Goal: Task Accomplishment & Management: Use online tool/utility

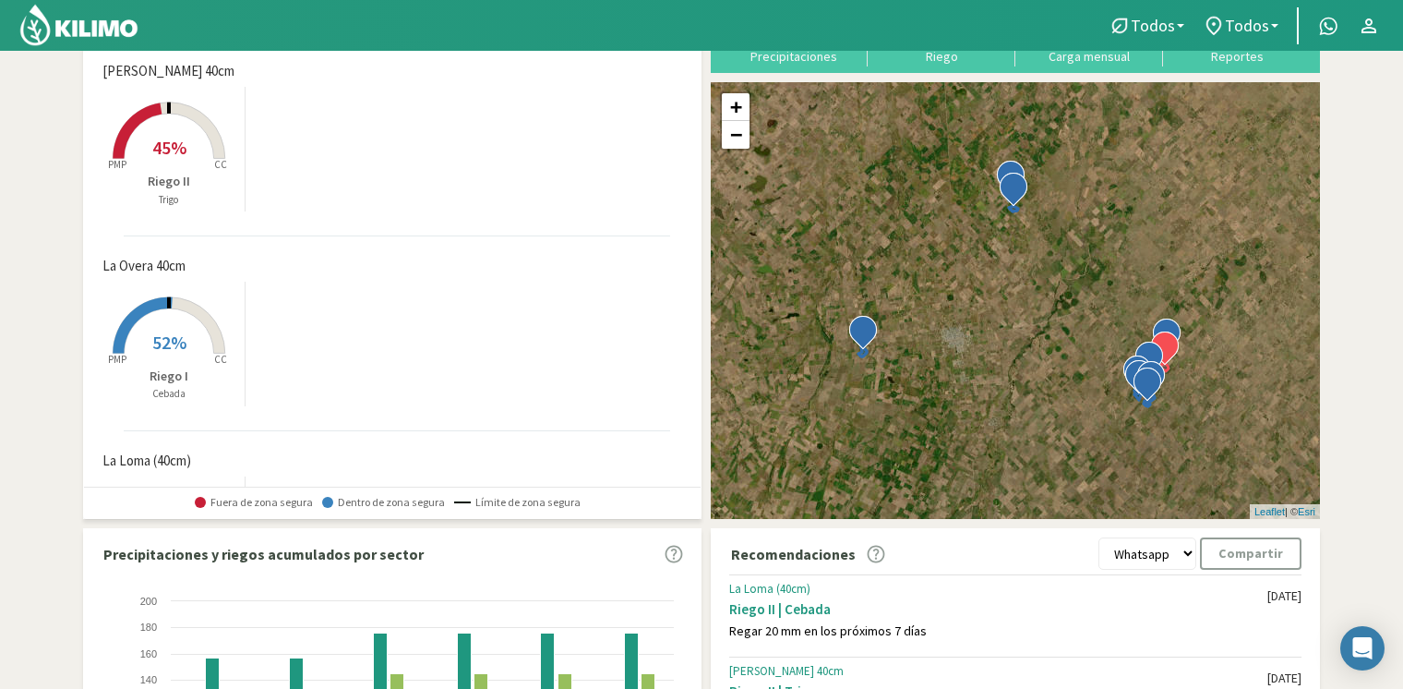
click at [174, 164] on rect at bounding box center [169, 161] width 148 height 148
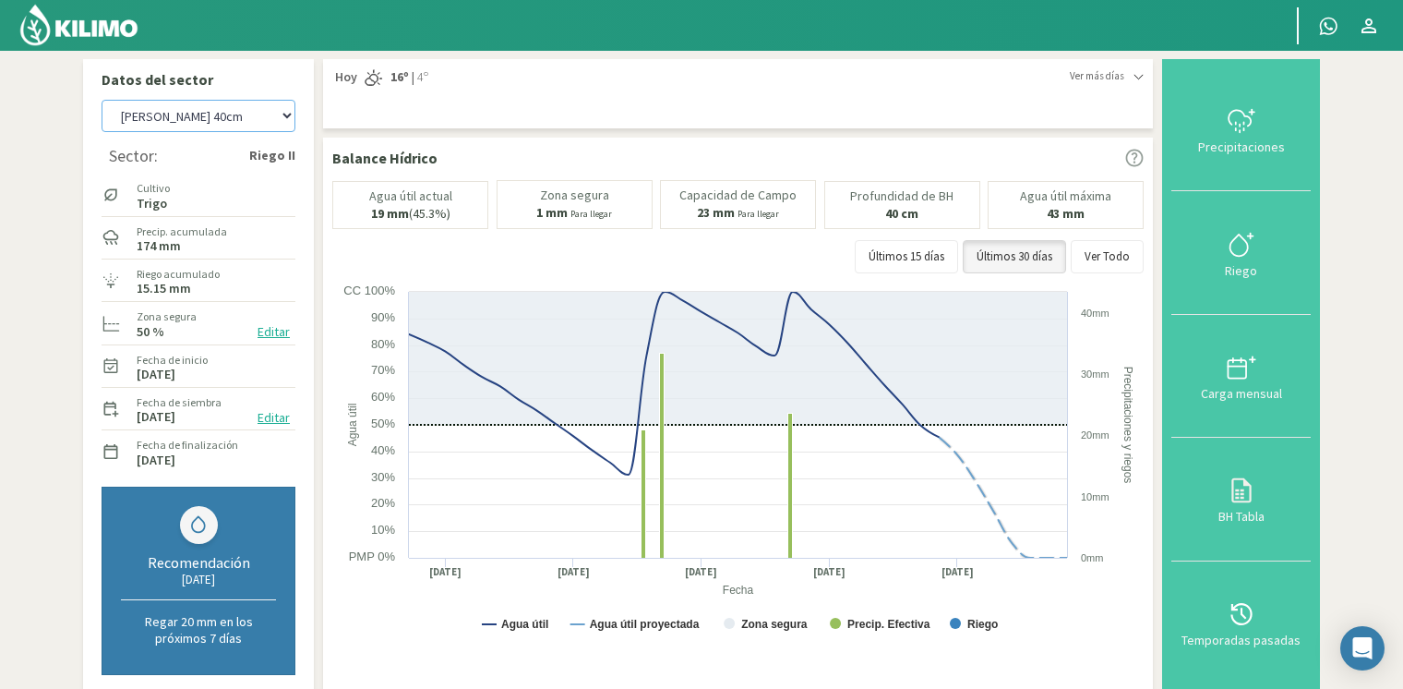
click at [210, 125] on select "[PERSON_NAME] [PERSON_NAME] 40cm El Recreo El Recreo (40cm) La Loma (40cm) [GEO…" at bounding box center [199, 116] width 194 height 32
click at [102, 100] on select "[PERSON_NAME] [PERSON_NAME] 40cm El Recreo El Recreo (40cm) La Loma (40cm) [GEO…" at bounding box center [199, 116] width 194 height 32
select select "12: Object"
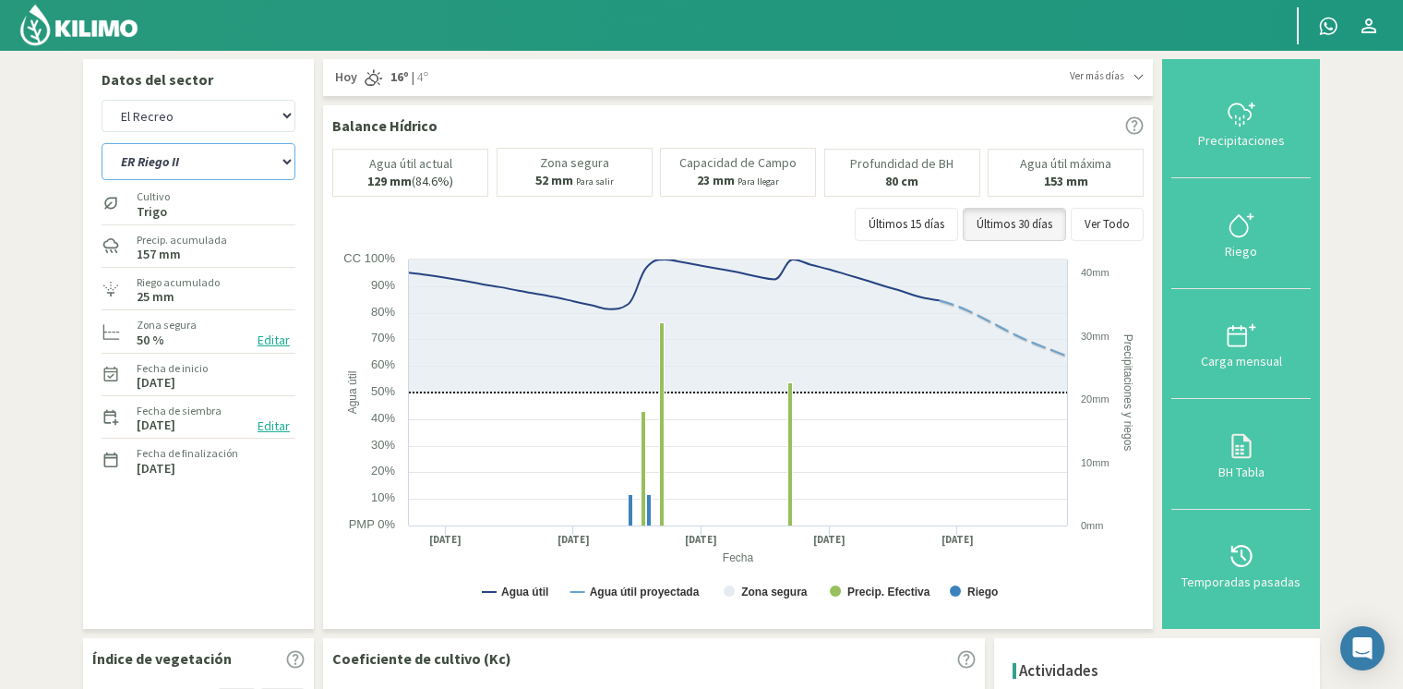
click at [263, 153] on select "ER Riego II Riego C" at bounding box center [199, 161] width 194 height 37
select select "1: Object"
click at [102, 143] on select "ER Riego II Riego C" at bounding box center [199, 161] width 194 height 37
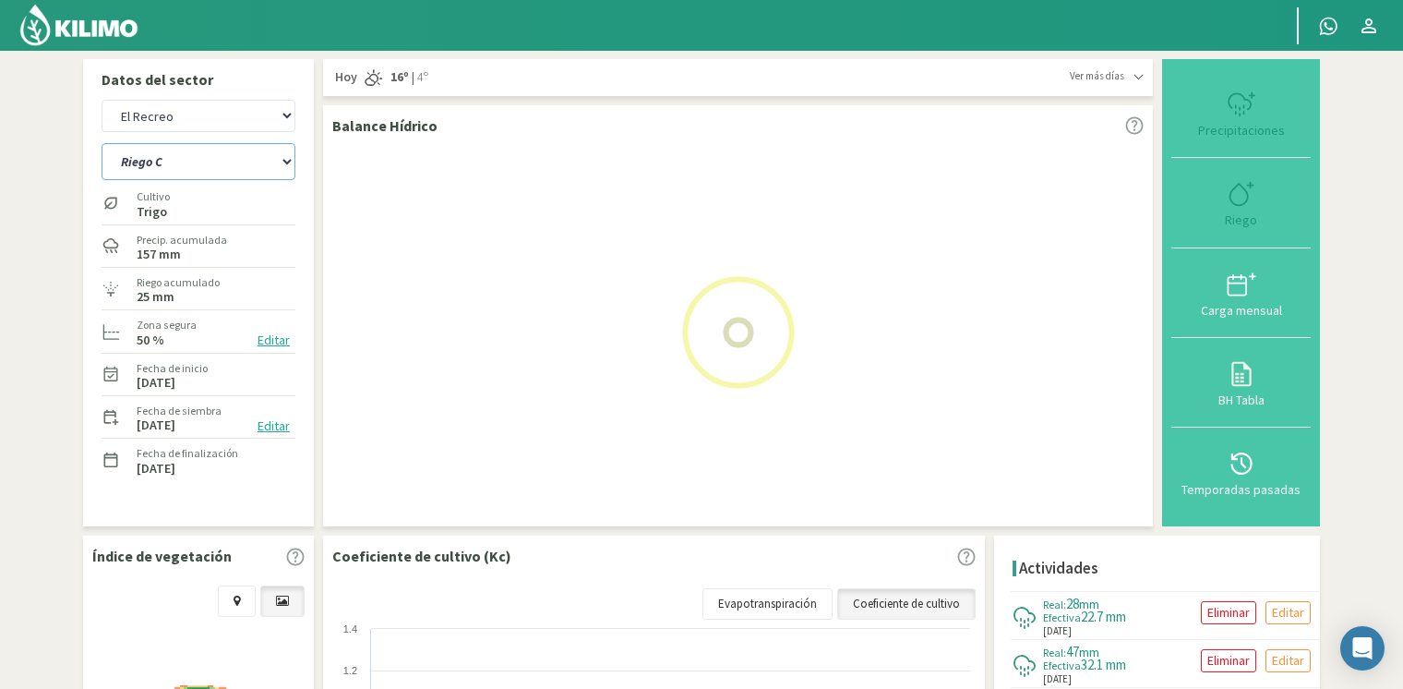
select select "22: Object"
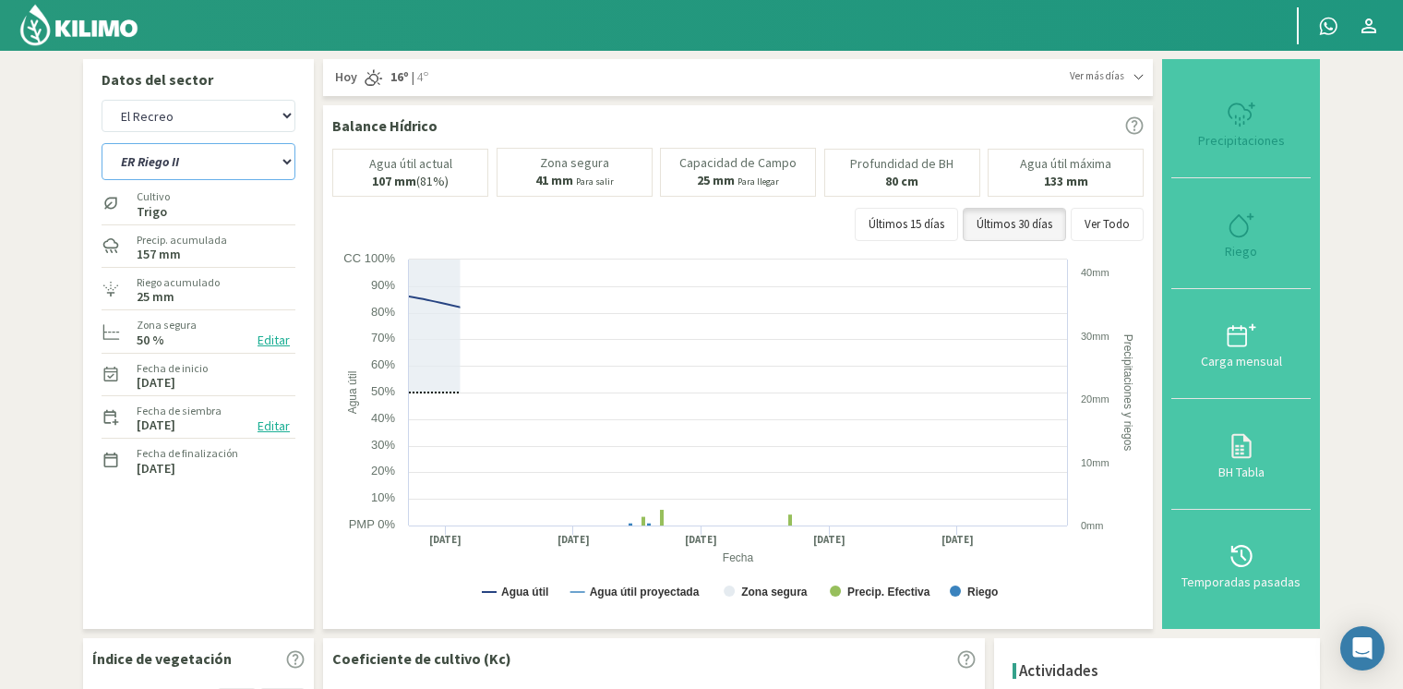
select select "3: Object"
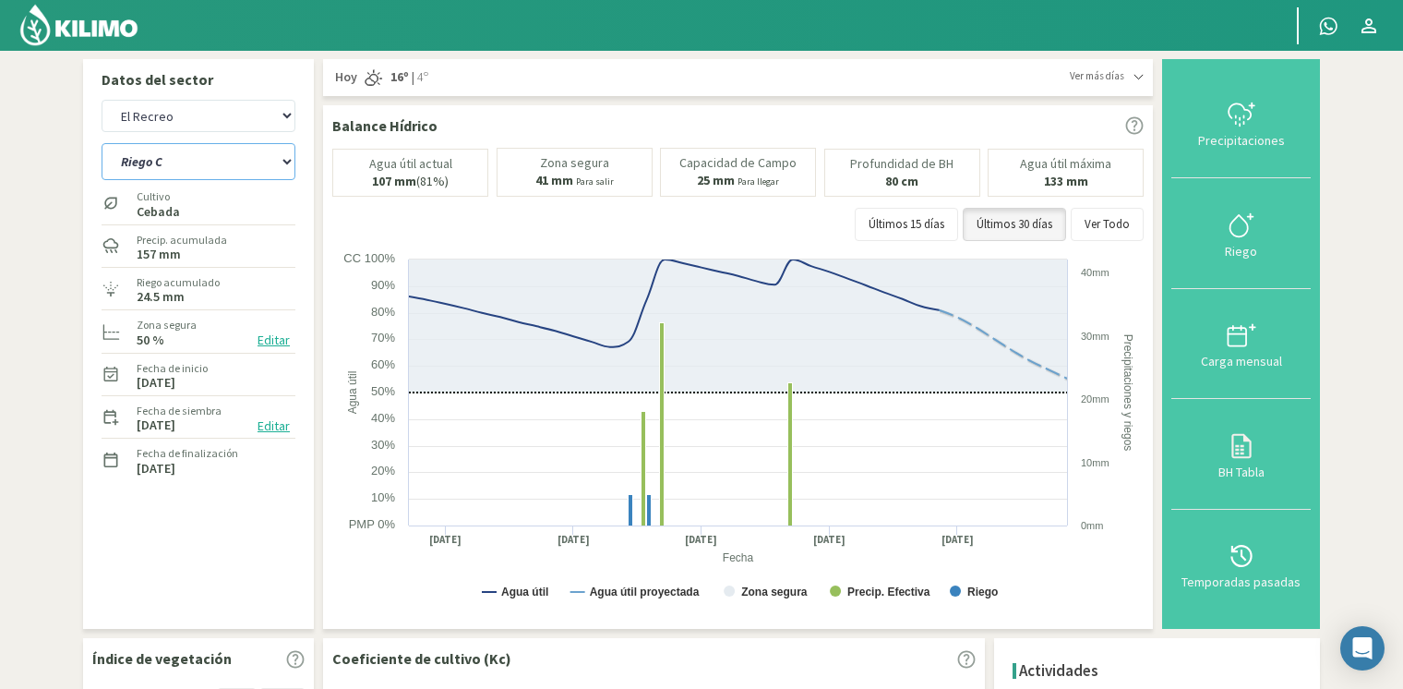
click at [594, 570] on rect at bounding box center [740, 434] width 816 height 369
click at [1266, 131] on button "Precipitaciones" at bounding box center [1240, 123] width 139 height 110
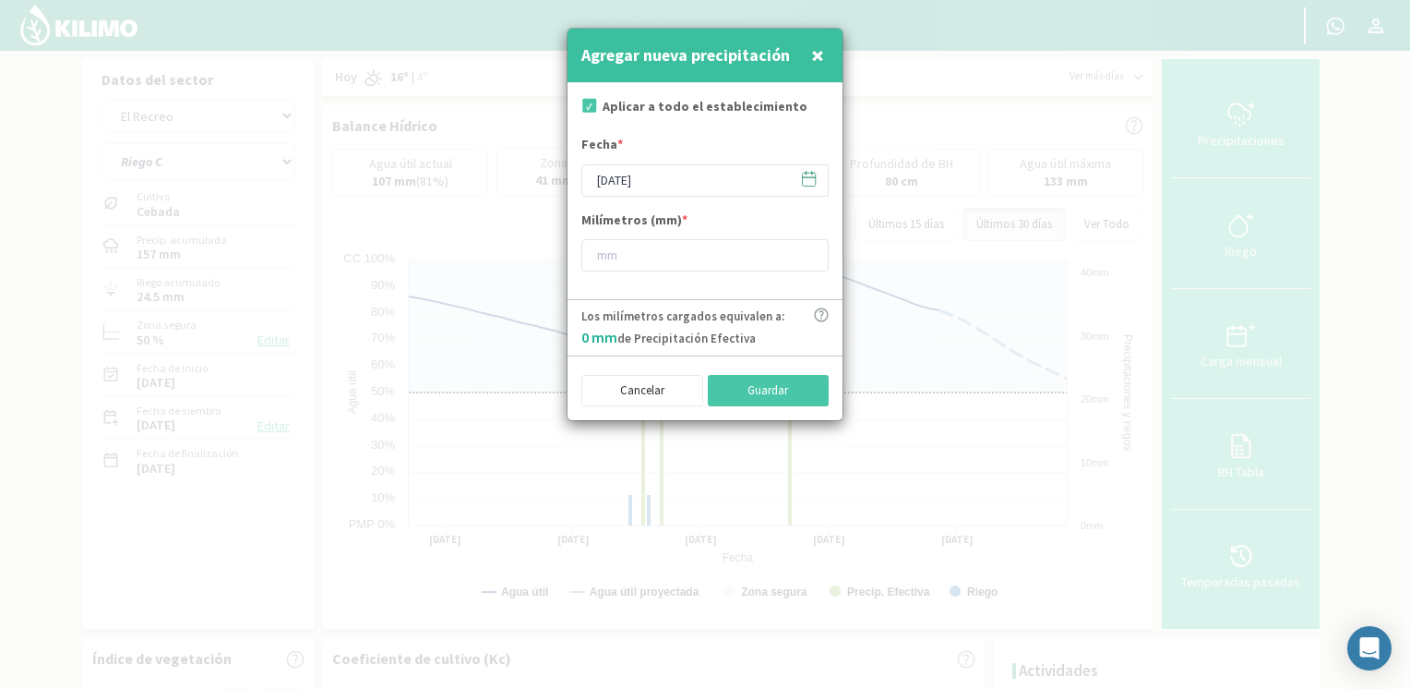
click at [801, 176] on icon at bounding box center [809, 179] width 18 height 18
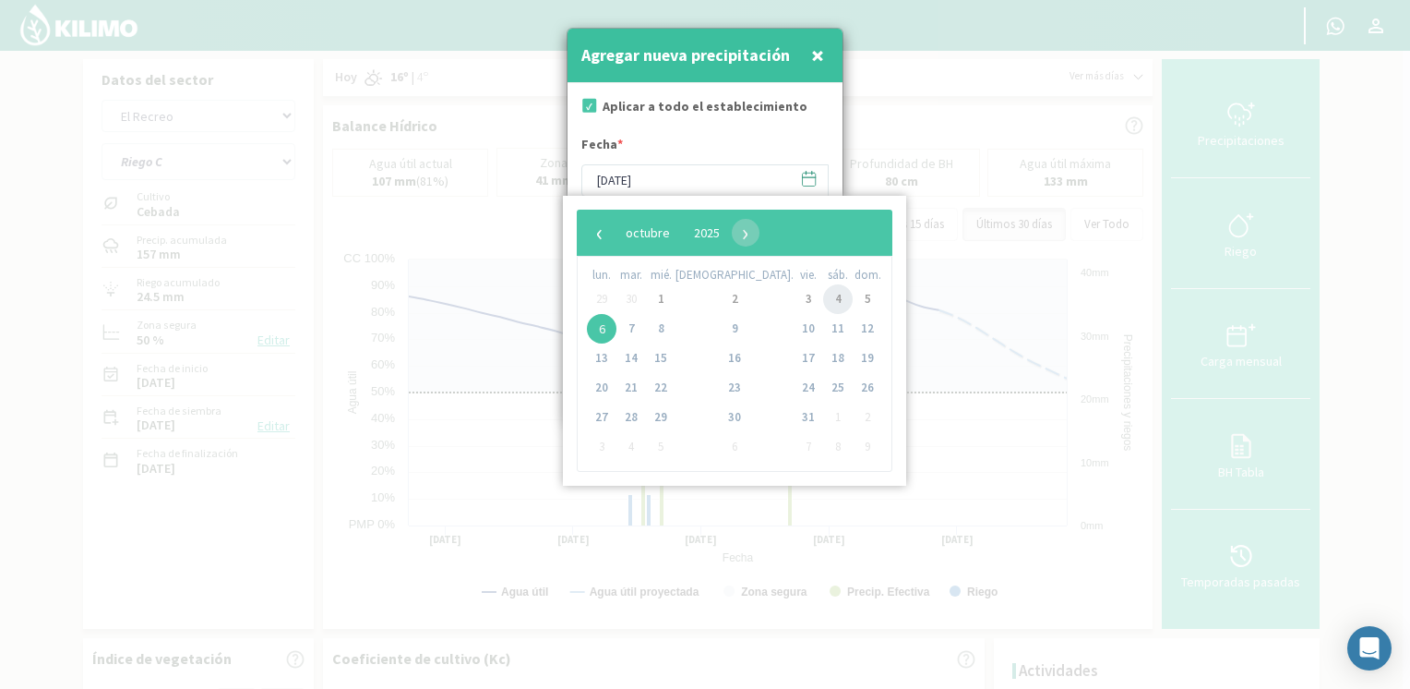
click at [823, 302] on span "4" at bounding box center [838, 299] width 30 height 30
type input "[DATE]"
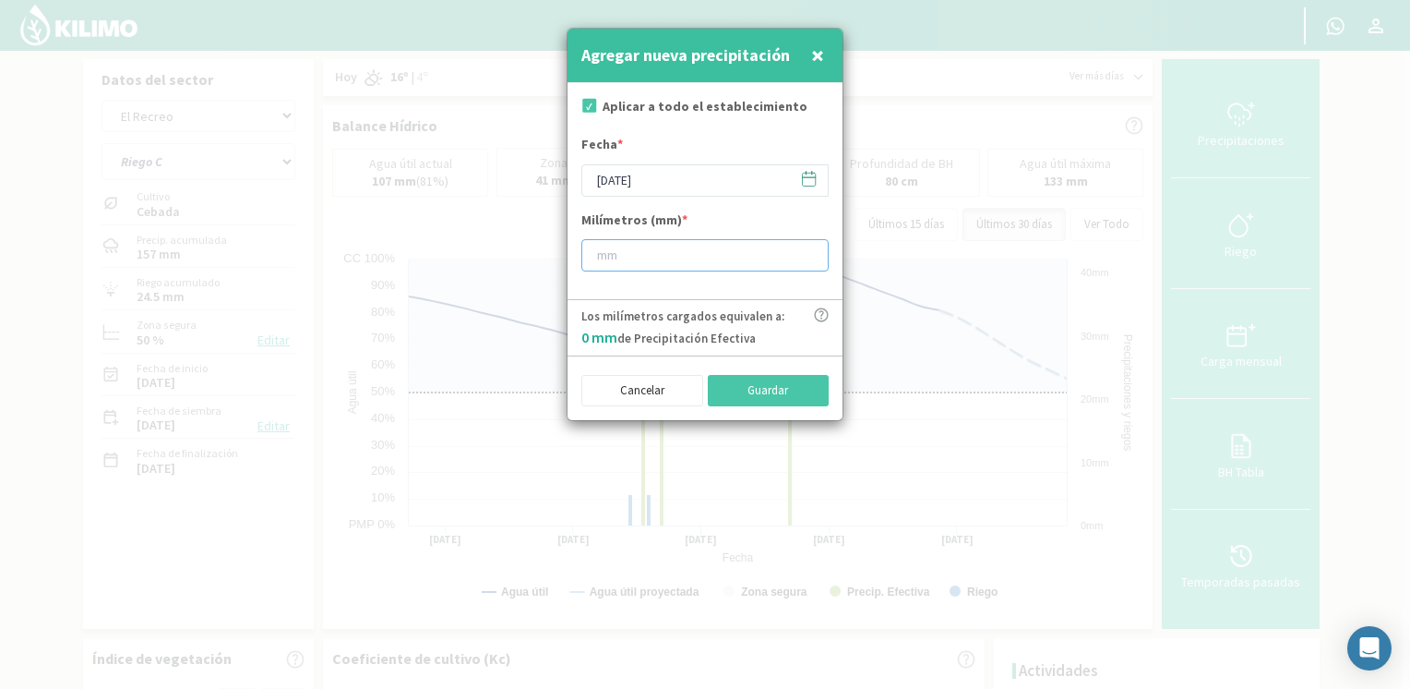
click at [664, 244] on input "number" at bounding box center [704, 255] width 247 height 32
type input "7"
click at [779, 383] on button "Guardar" at bounding box center [769, 390] width 122 height 31
type input "[DATE]"
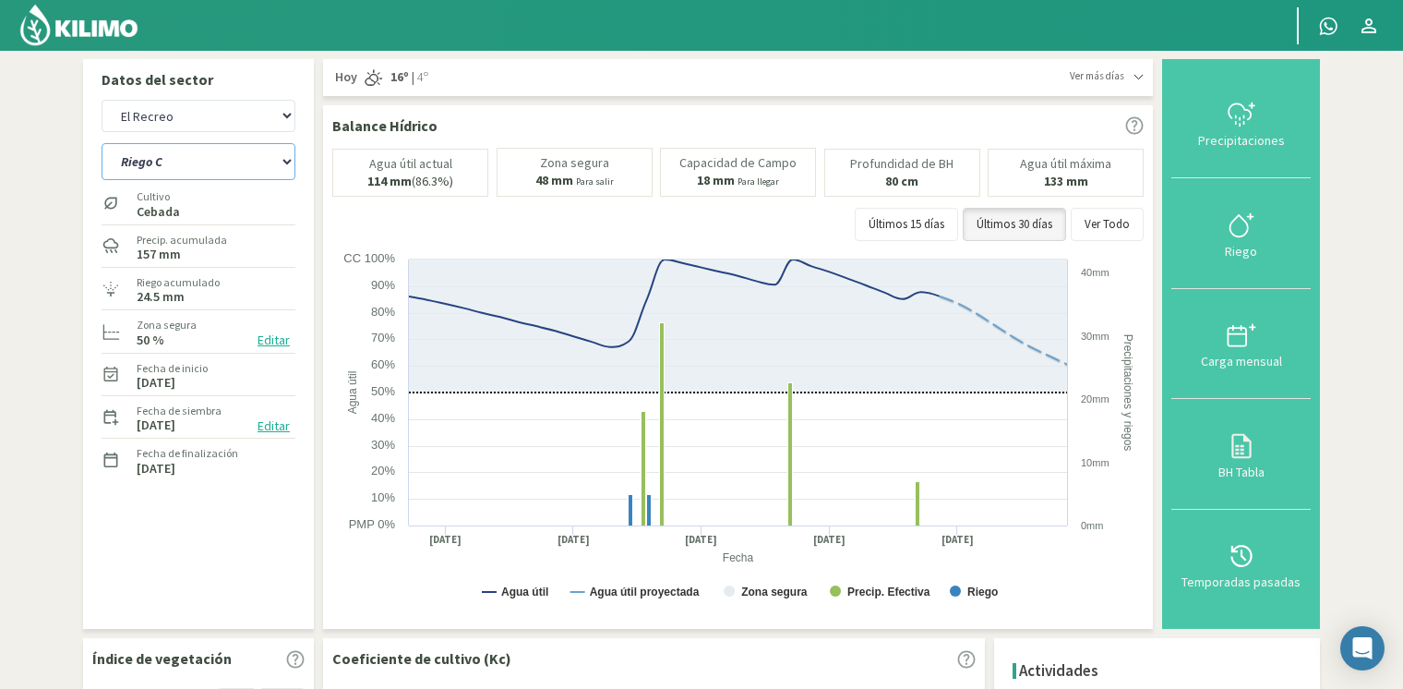
click at [260, 154] on select "ER Riego II Riego C" at bounding box center [199, 161] width 194 height 37
click at [102, 143] on select "ER Riego II Riego C" at bounding box center [199, 161] width 194 height 37
click at [247, 178] on select "ER Riego II Riego C" at bounding box center [199, 161] width 194 height 37
click at [102, 143] on select "ER Riego II Riego C" at bounding box center [199, 161] width 194 height 37
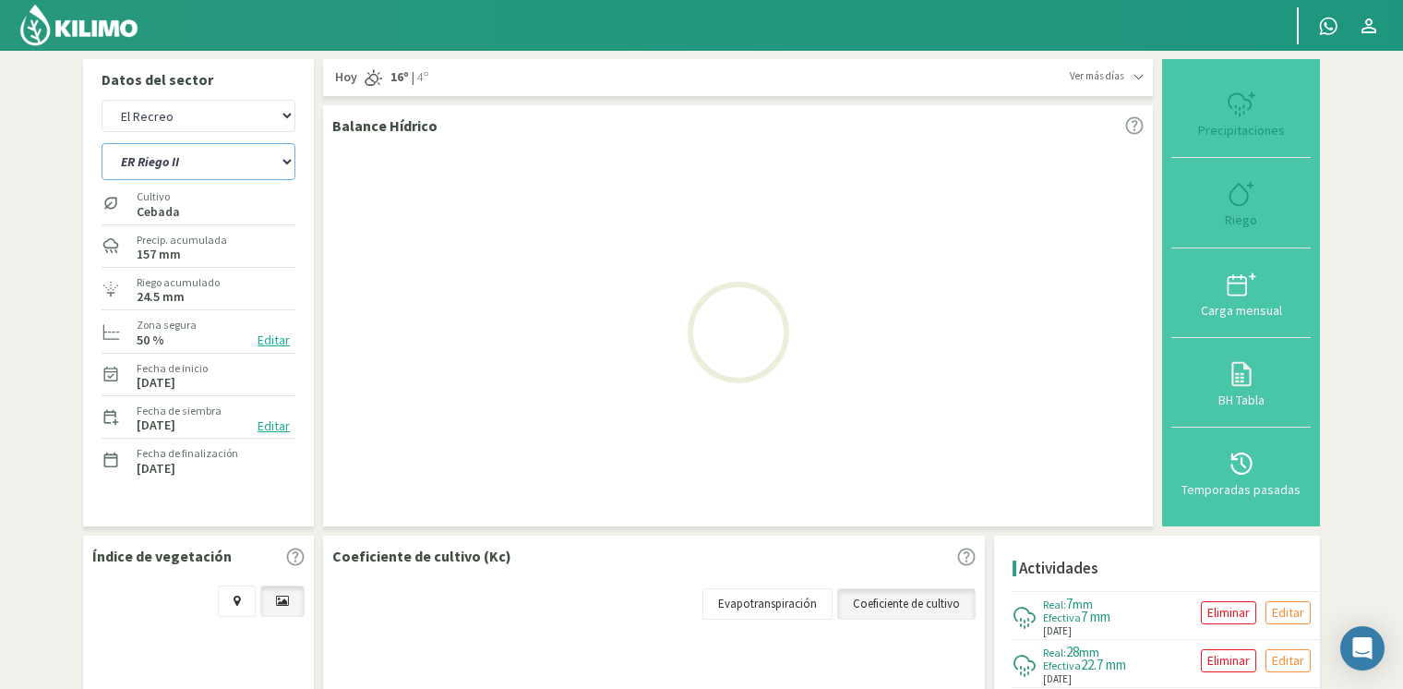
select select "3: Object"
select select "32: Object"
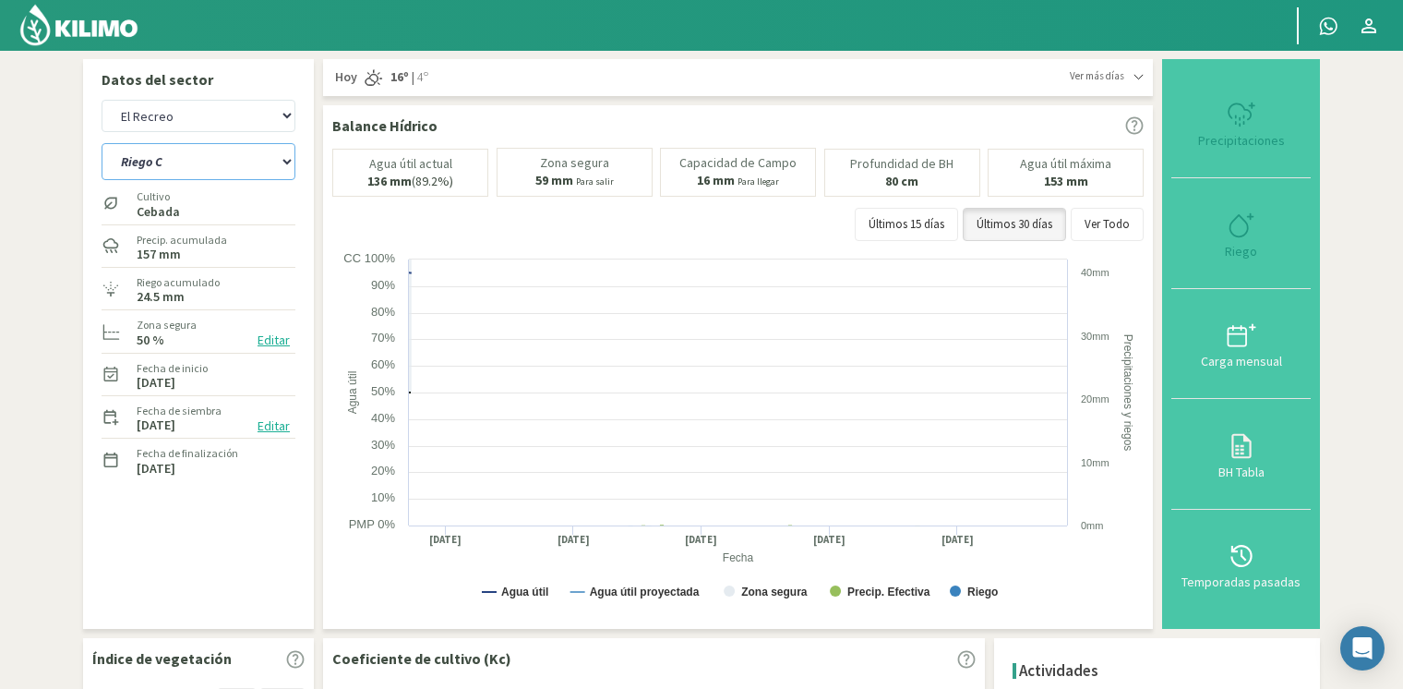
select select "4: Object"
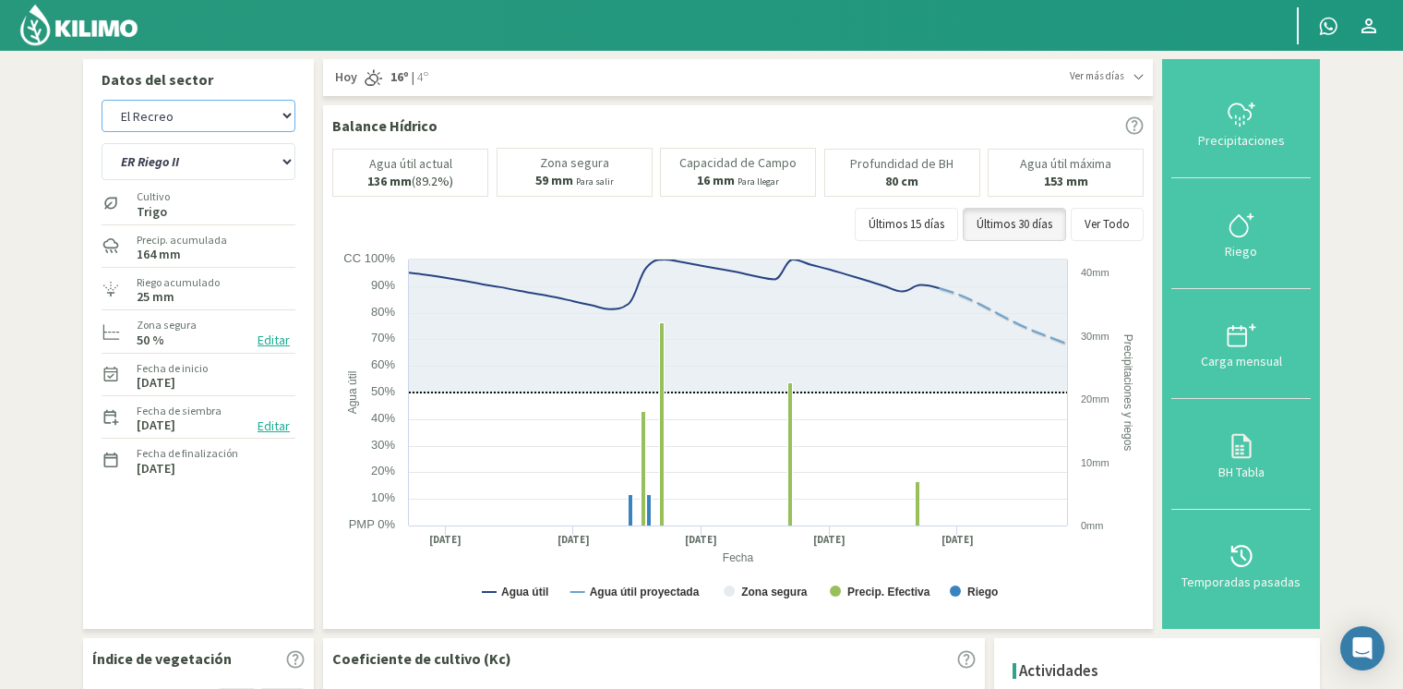
click at [212, 121] on select "[PERSON_NAME] [PERSON_NAME] 40cm El Recreo El Recreo (40cm) La Loma (40cm) [GEO…" at bounding box center [199, 116] width 194 height 32
click at [102, 100] on select "[PERSON_NAME] [PERSON_NAME] 40cm El Recreo El Recreo (40cm) La Loma (40cm) [GEO…" at bounding box center [199, 116] width 194 height 32
select select "48: Object"
select select "6: Object"
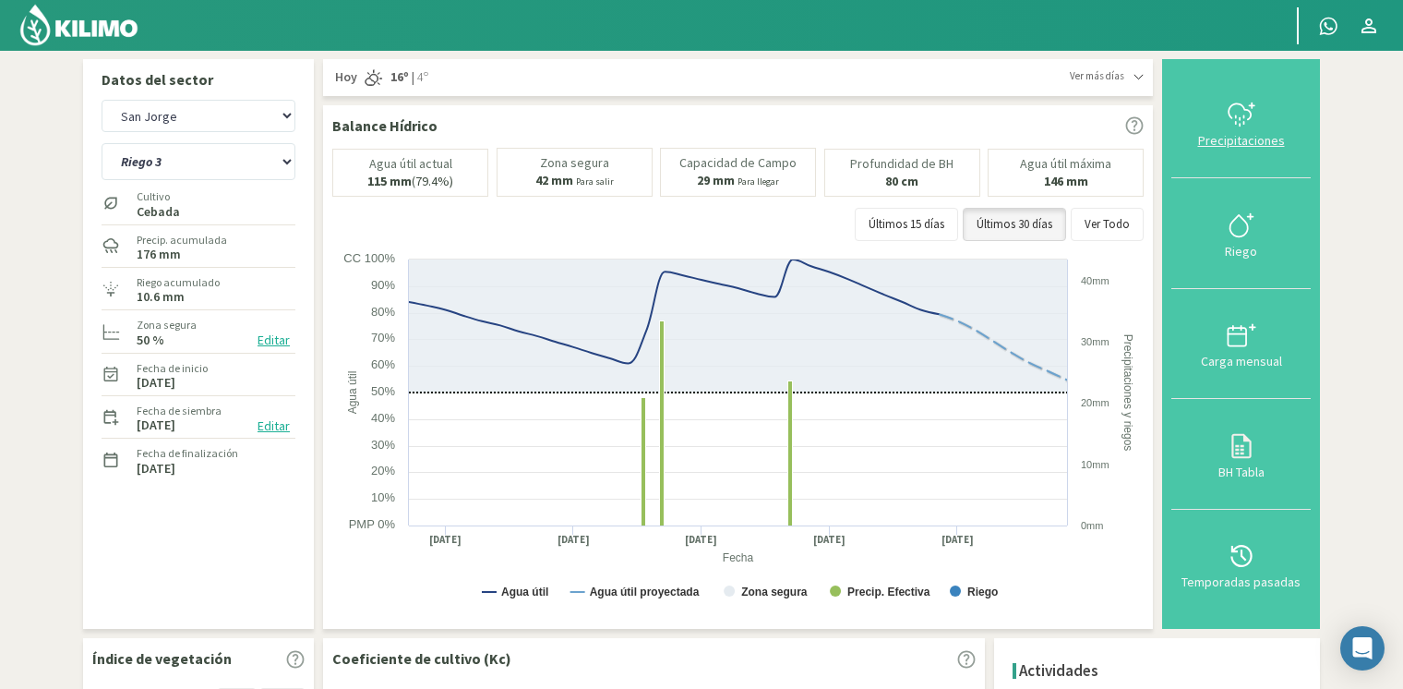
click at [1268, 135] on div "Precipitaciones" at bounding box center [1241, 140] width 128 height 13
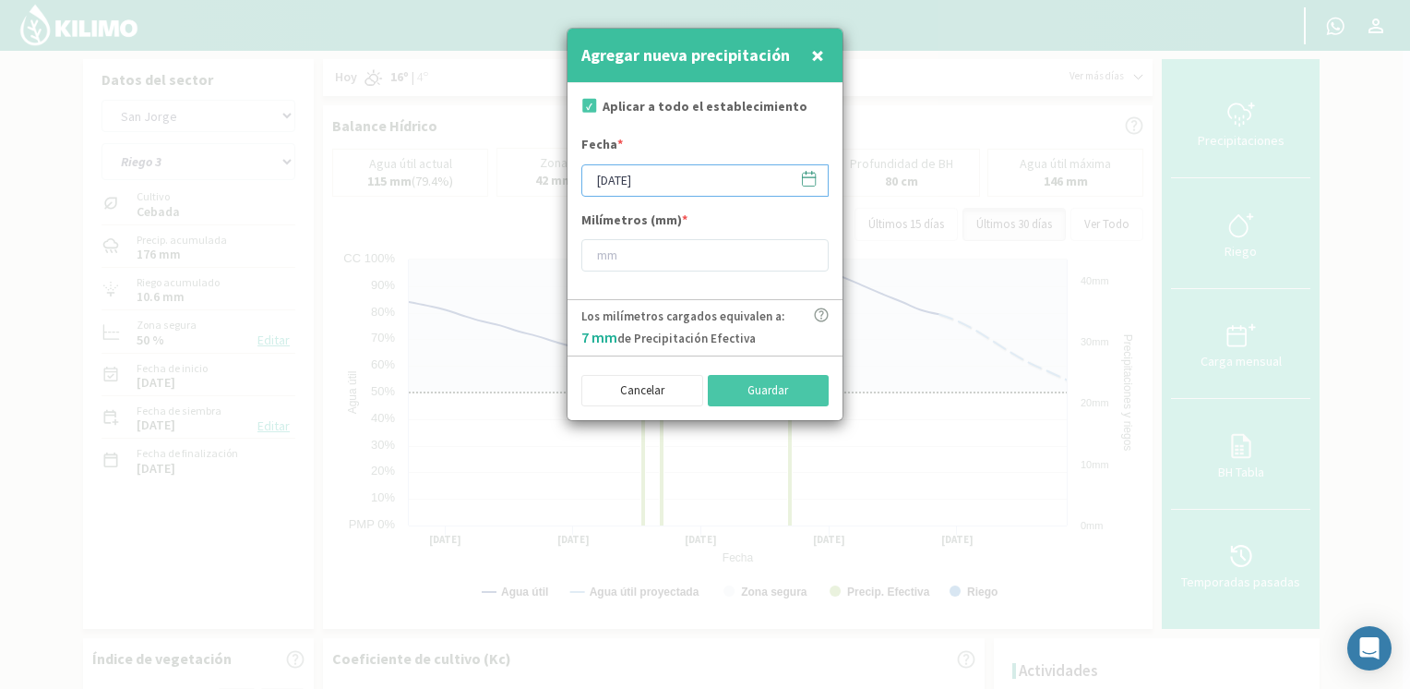
click at [820, 166] on input "[DATE]" at bounding box center [704, 180] width 247 height 32
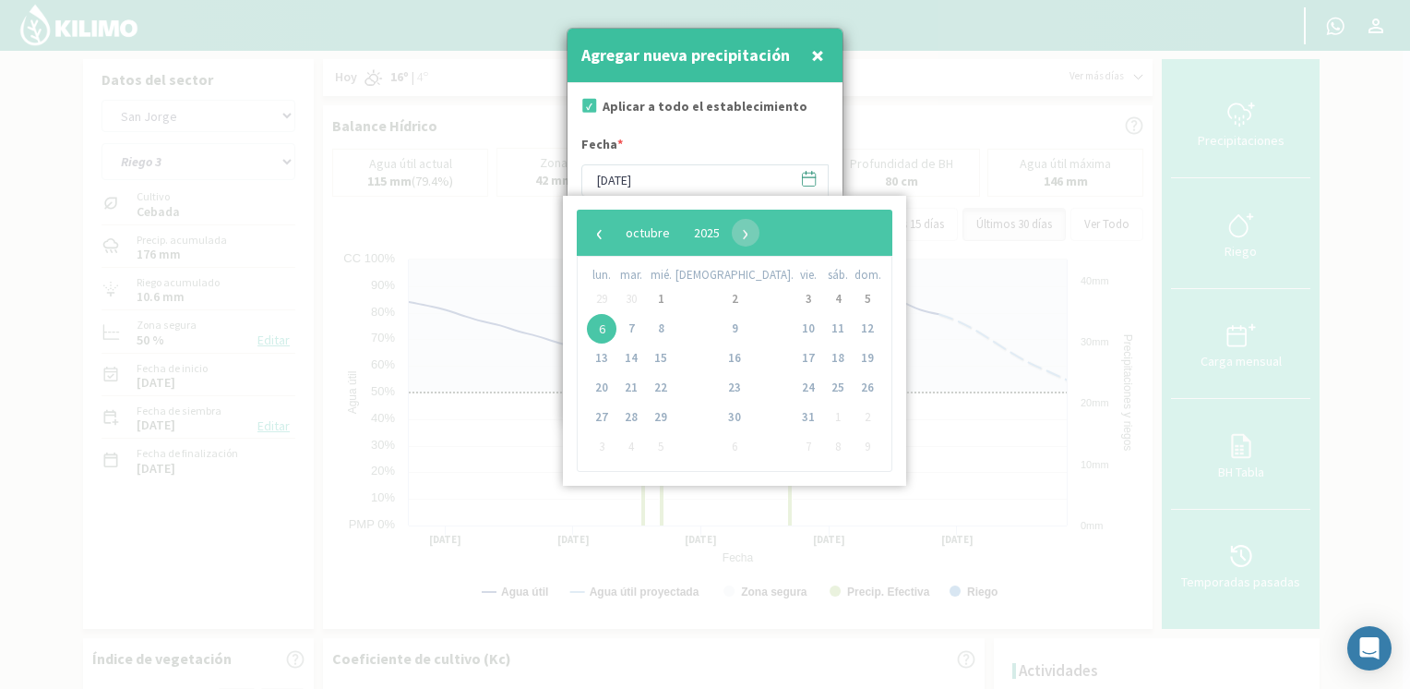
click at [807, 190] on span at bounding box center [800, 178] width 30 height 29
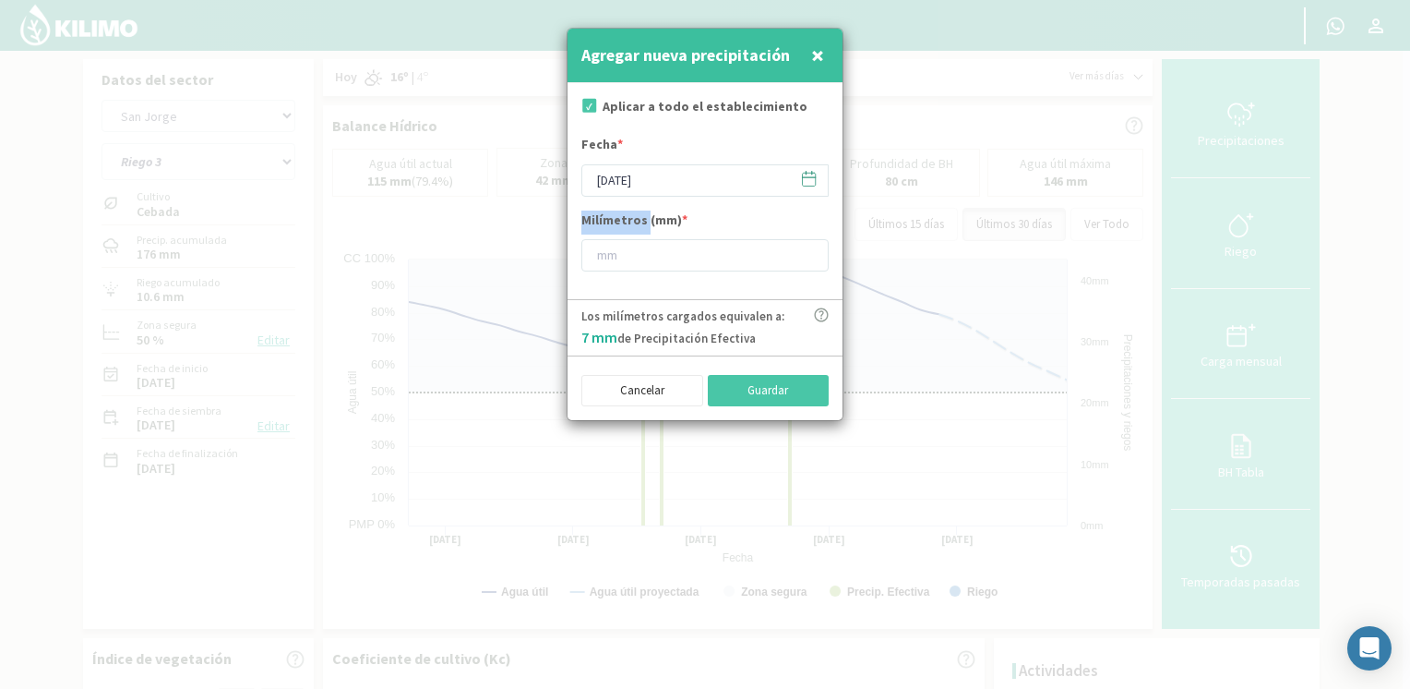
click at [807, 190] on span at bounding box center [800, 178] width 30 height 29
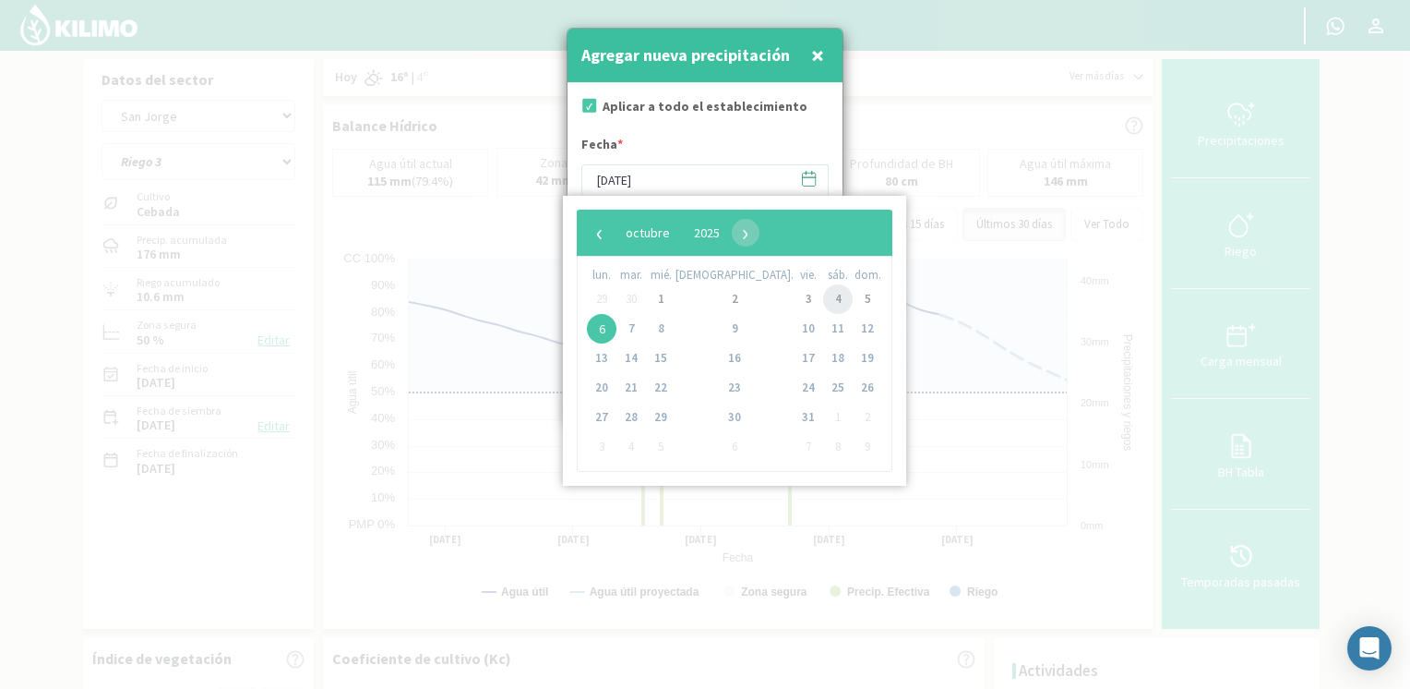
click at [823, 300] on span "4" at bounding box center [838, 299] width 30 height 30
type input "[DATE]"
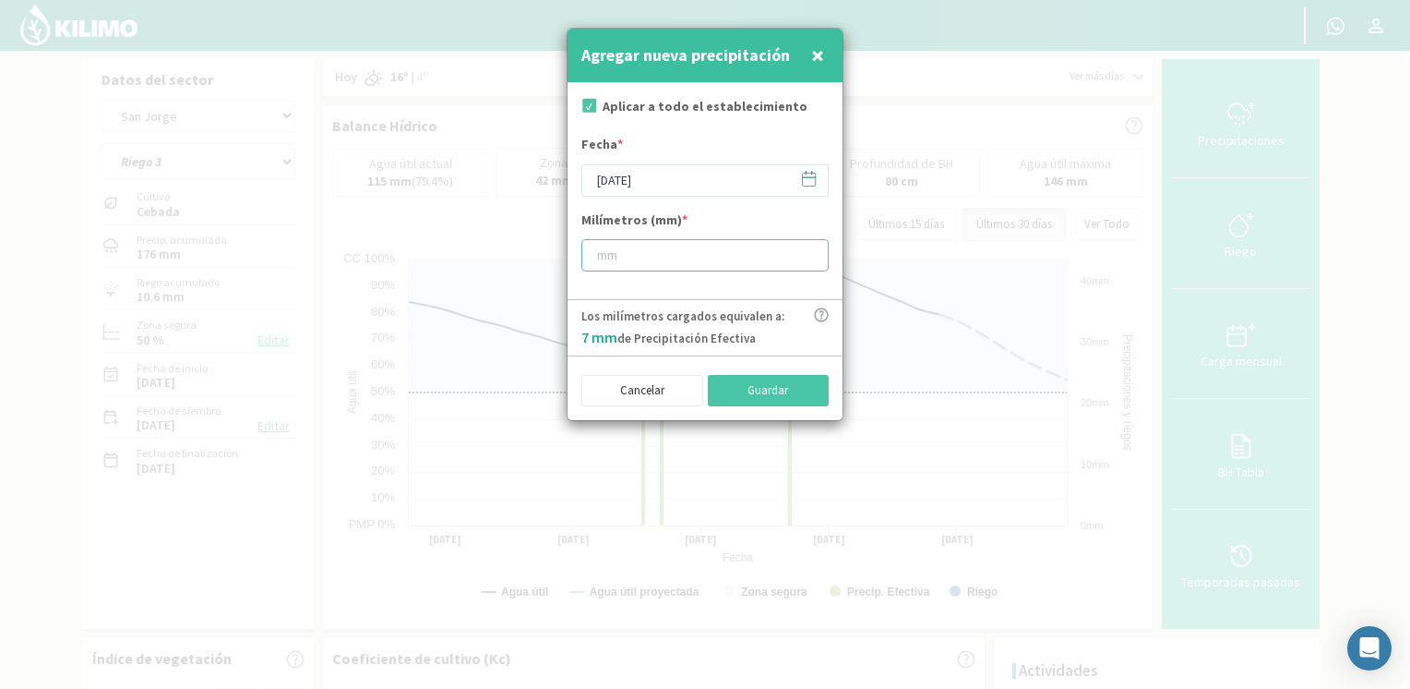
click at [709, 258] on input "number" at bounding box center [704, 255] width 247 height 32
type input "20"
click at [734, 396] on button "Guardar" at bounding box center [769, 390] width 122 height 31
type input "[DATE]"
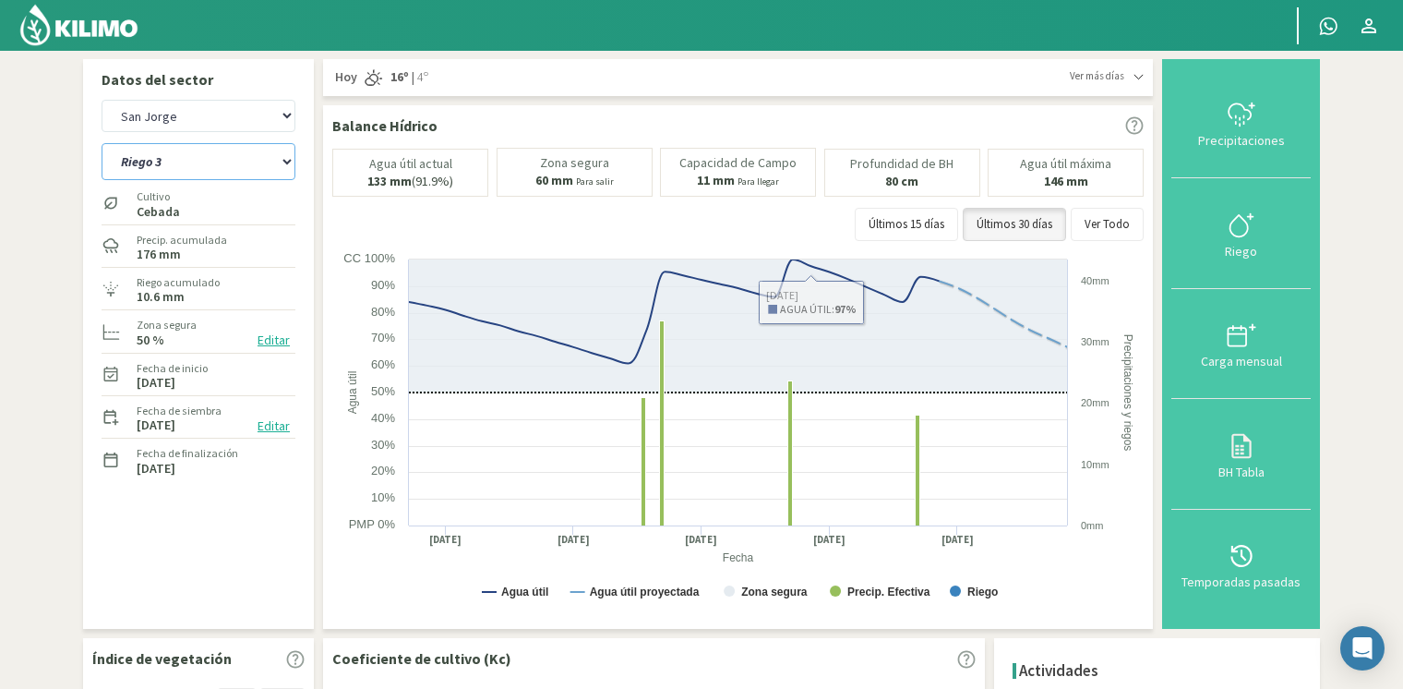
click at [211, 151] on select "[STREET_ADDRESS]" at bounding box center [199, 161] width 194 height 37
click at [102, 143] on select "[STREET_ADDRESS]" at bounding box center [199, 161] width 194 height 37
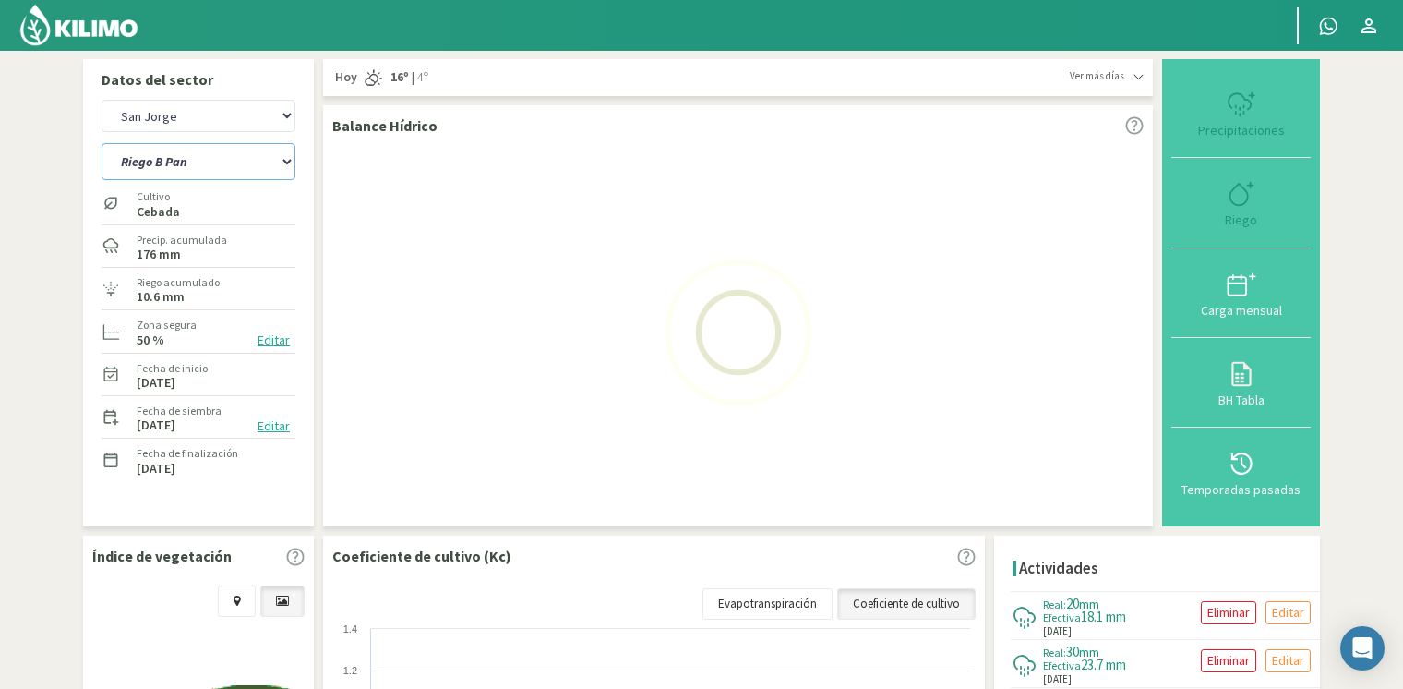
select select "6: Object"
select select "58: Object"
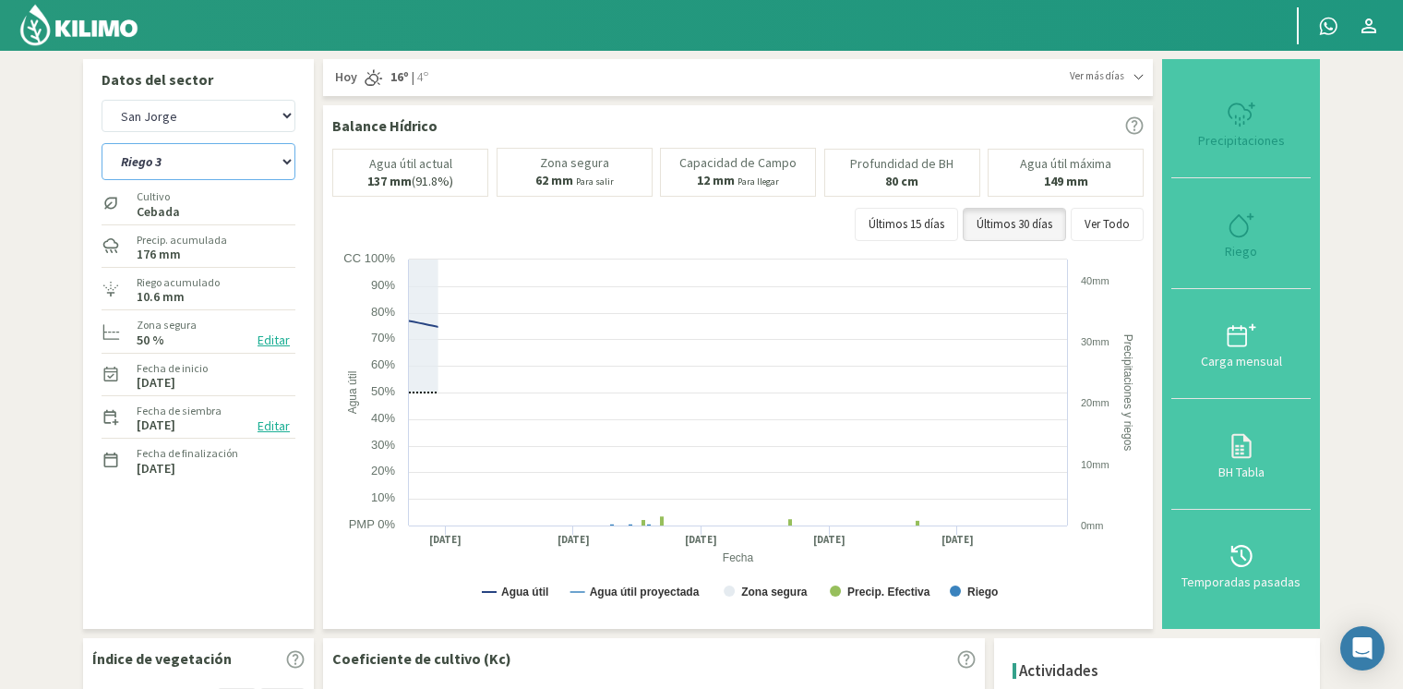
select select "15: Object"
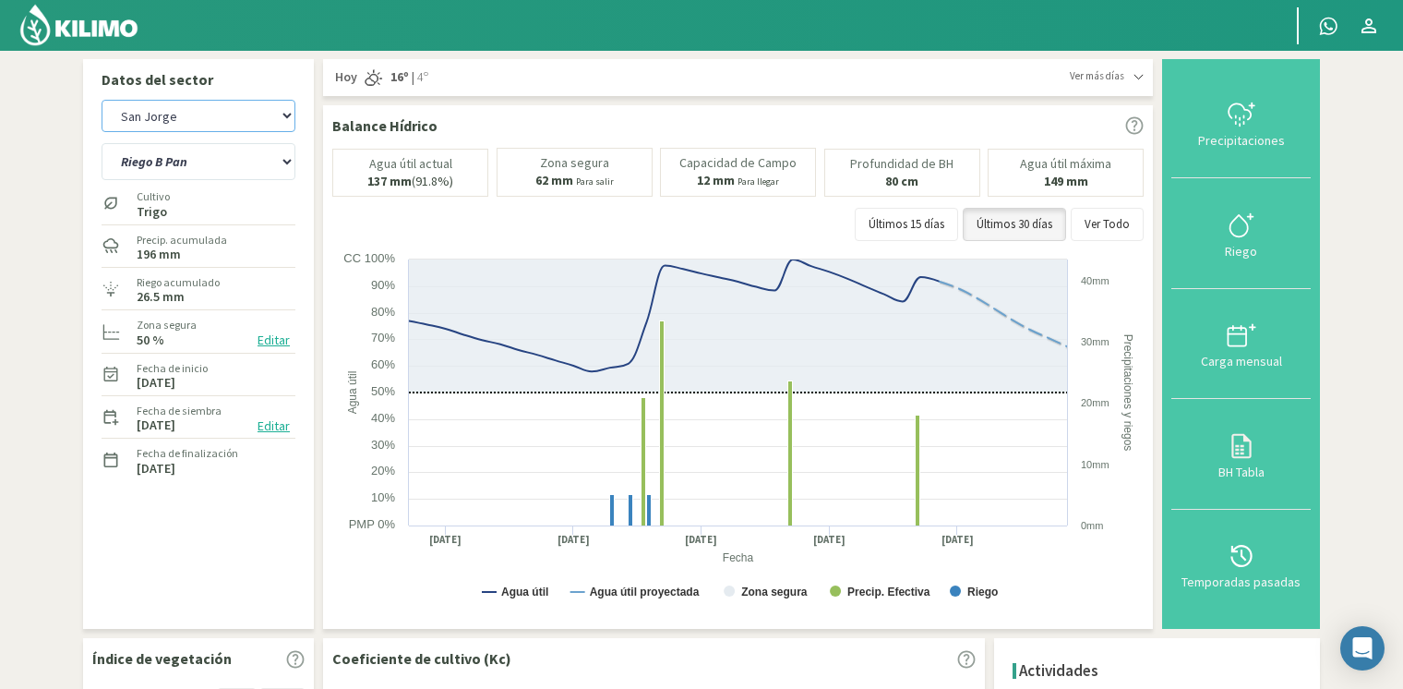
click at [198, 129] on select "[PERSON_NAME] [PERSON_NAME] 40cm El Recreo El Recreo (40cm) La Loma (40cm) [GEO…" at bounding box center [199, 116] width 194 height 32
click at [102, 100] on select "[PERSON_NAME] [PERSON_NAME] 40cm El Recreo El Recreo (40cm) La Loma (40cm) [GEO…" at bounding box center [199, 116] width 194 height 32
drag, startPoint x: 276, startPoint y: 116, endPoint x: 271, endPoint y: 130, distance: 14.6
click at [276, 118] on select "[PERSON_NAME] [PERSON_NAME] 40cm El Recreo El Recreo (40cm) La Loma (40cm) [GEO…" at bounding box center [199, 116] width 194 height 32
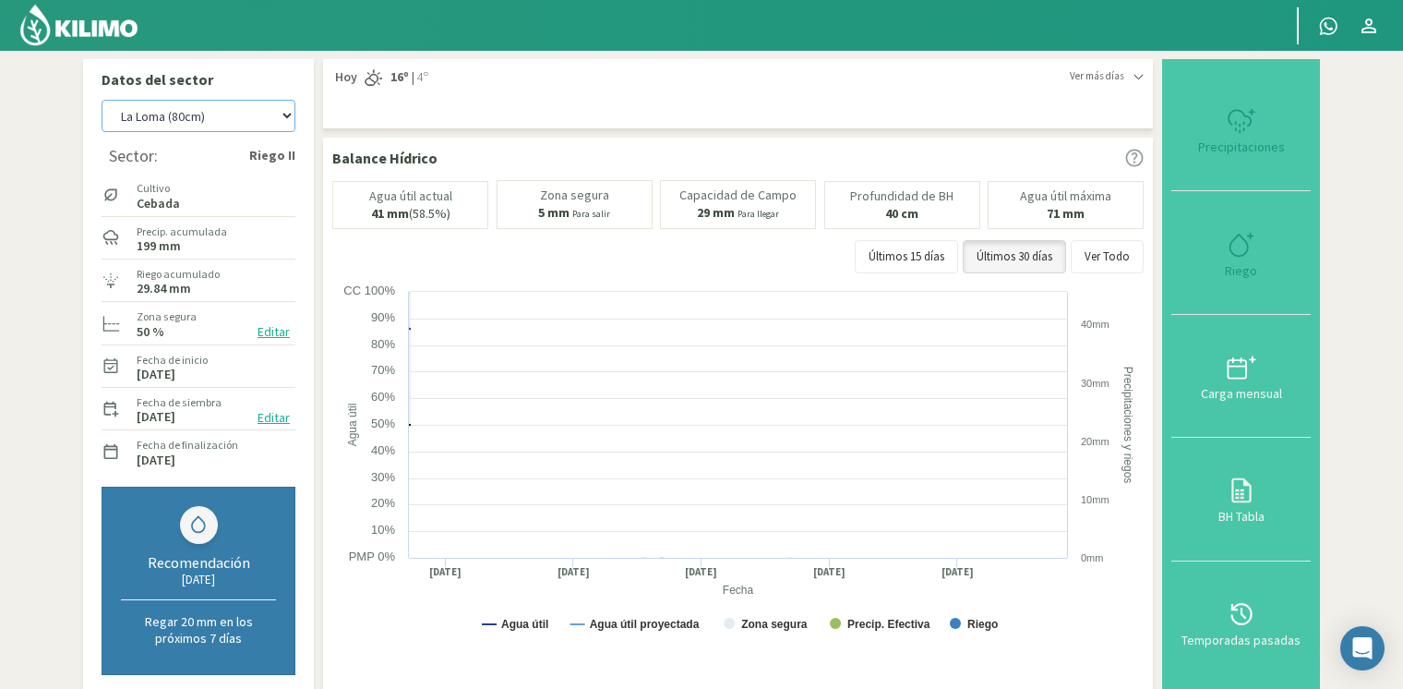
click at [102, 100] on select "[PERSON_NAME] [PERSON_NAME] 40cm El Recreo El Recreo (40cm) La Loma (40cm) [GEO…" at bounding box center [199, 116] width 194 height 32
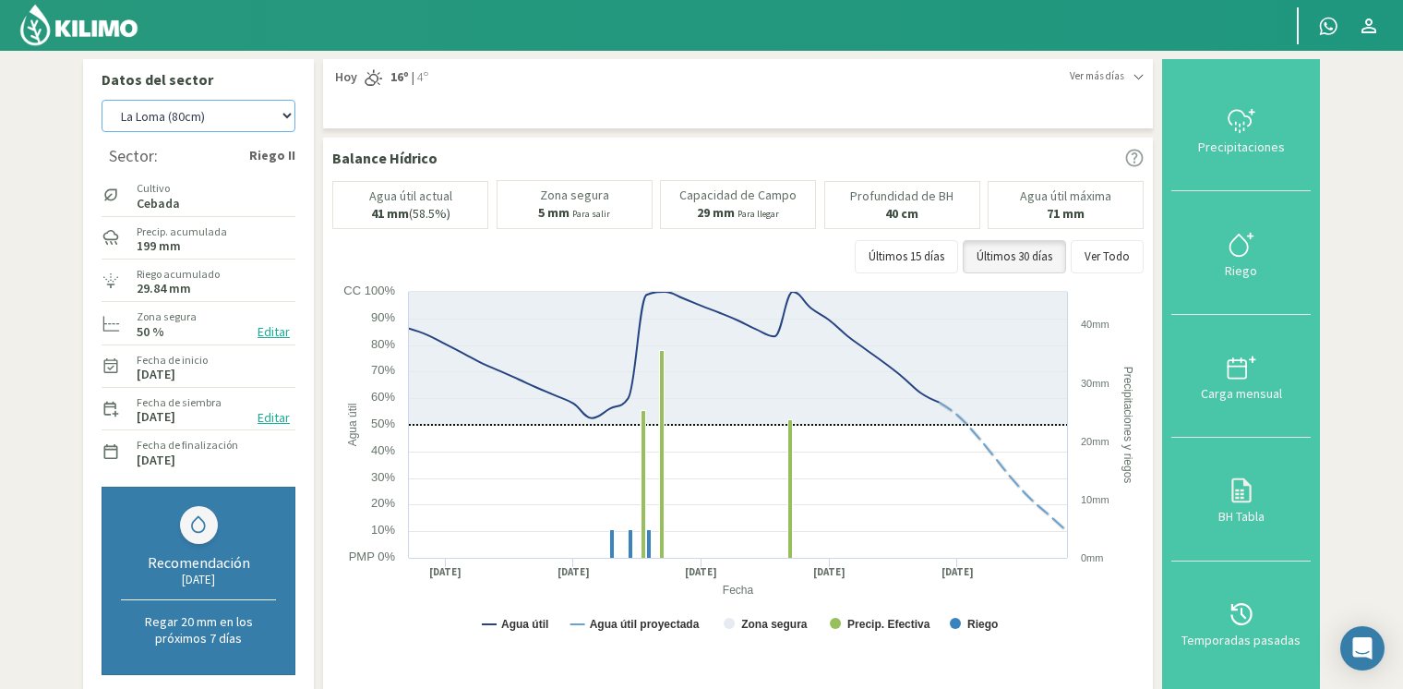
select select "75: Object"
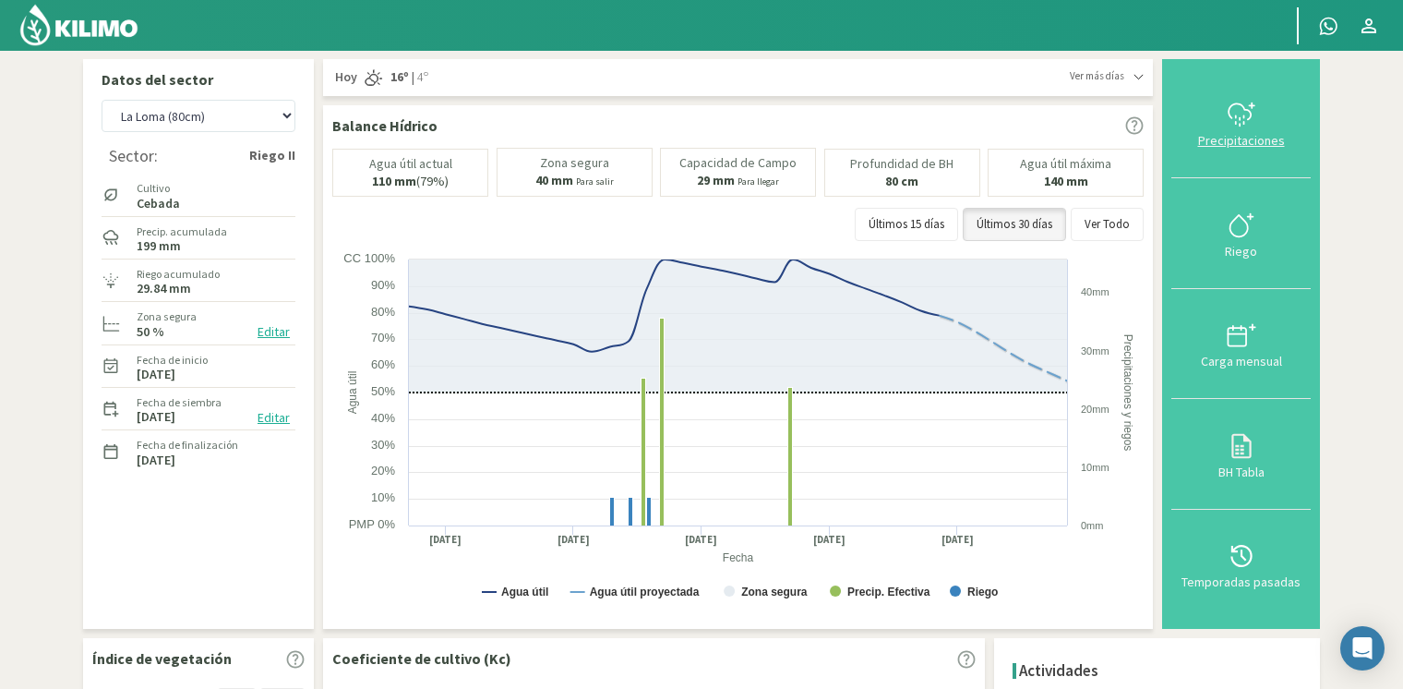
click at [1226, 137] on div "Precipitaciones" at bounding box center [1241, 140] width 128 height 13
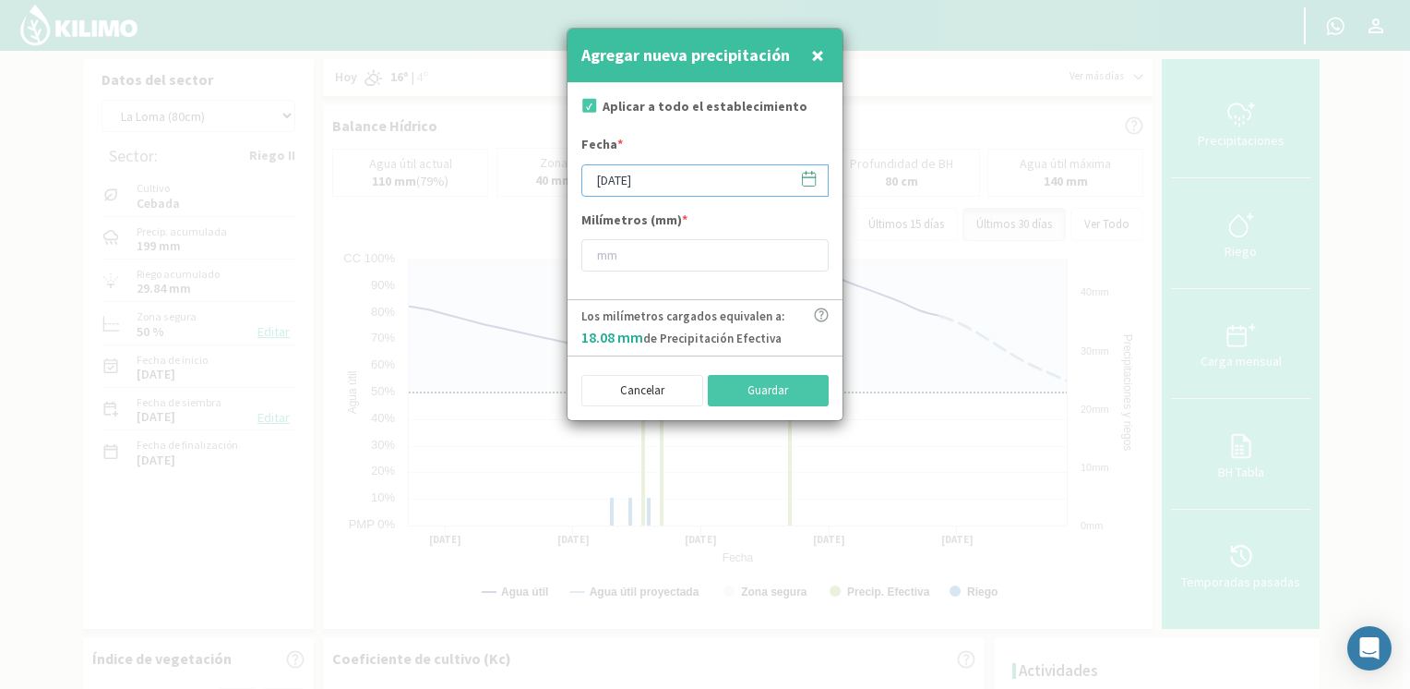
click at [821, 180] on input "[DATE]" at bounding box center [704, 180] width 247 height 32
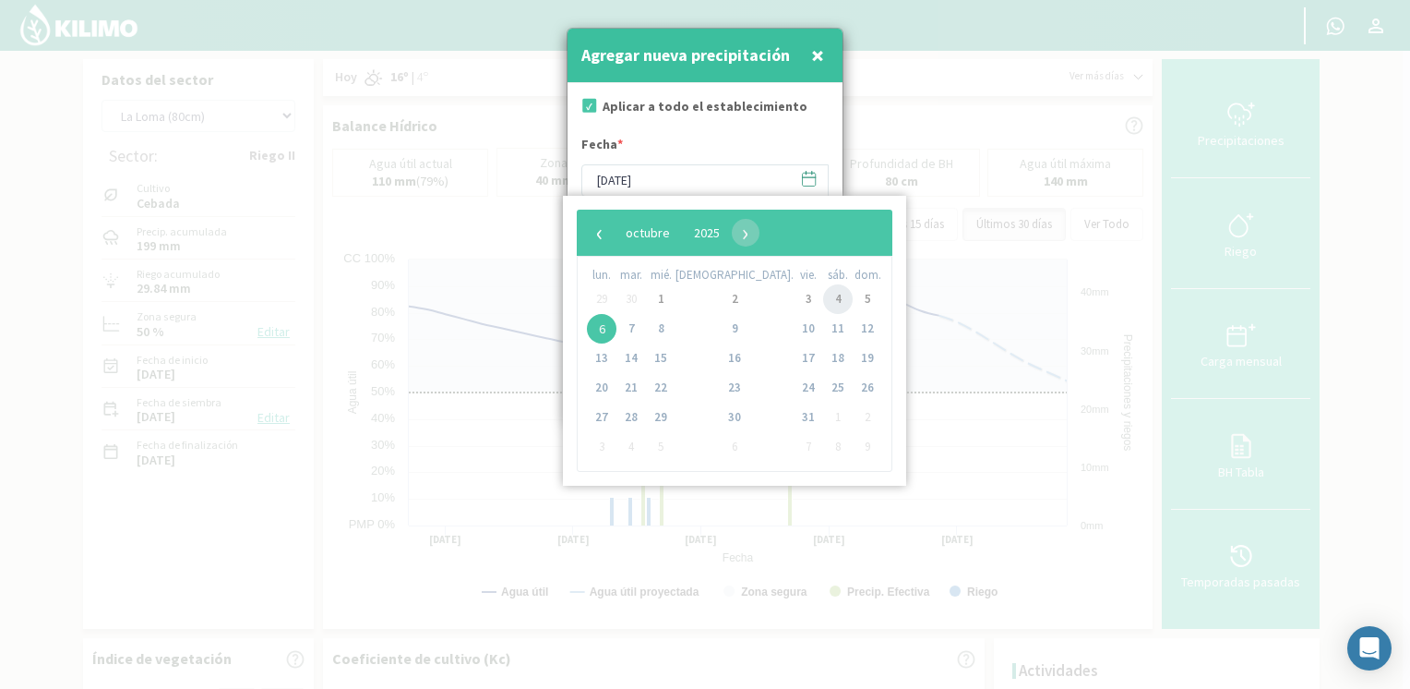
click at [823, 303] on span "4" at bounding box center [838, 299] width 30 height 30
type input "[DATE]"
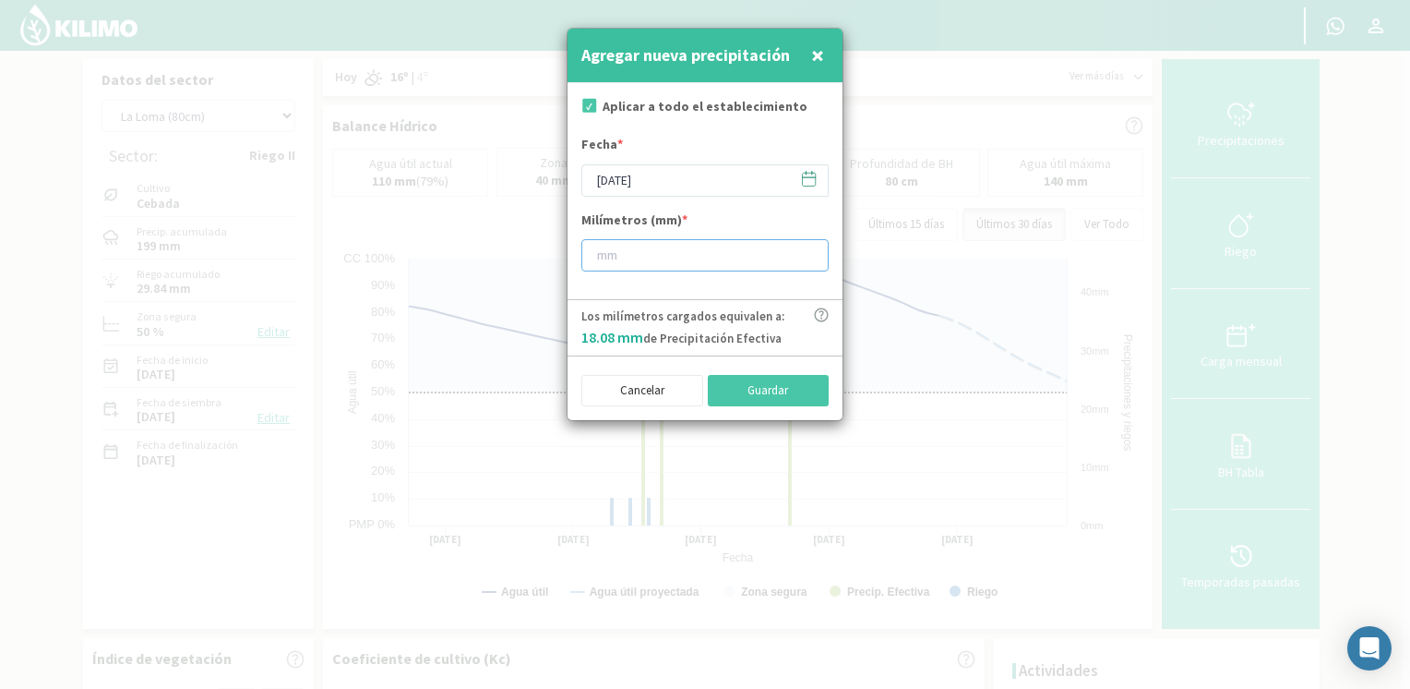
click at [672, 249] on input "number" at bounding box center [704, 255] width 247 height 32
type input "10"
click at [797, 406] on div "Cancelar Guardar" at bounding box center [705, 387] width 275 height 65
click at [793, 404] on div "Cancelar Guardar" at bounding box center [705, 387] width 275 height 65
click at [786, 391] on button "Guardar" at bounding box center [769, 390] width 122 height 31
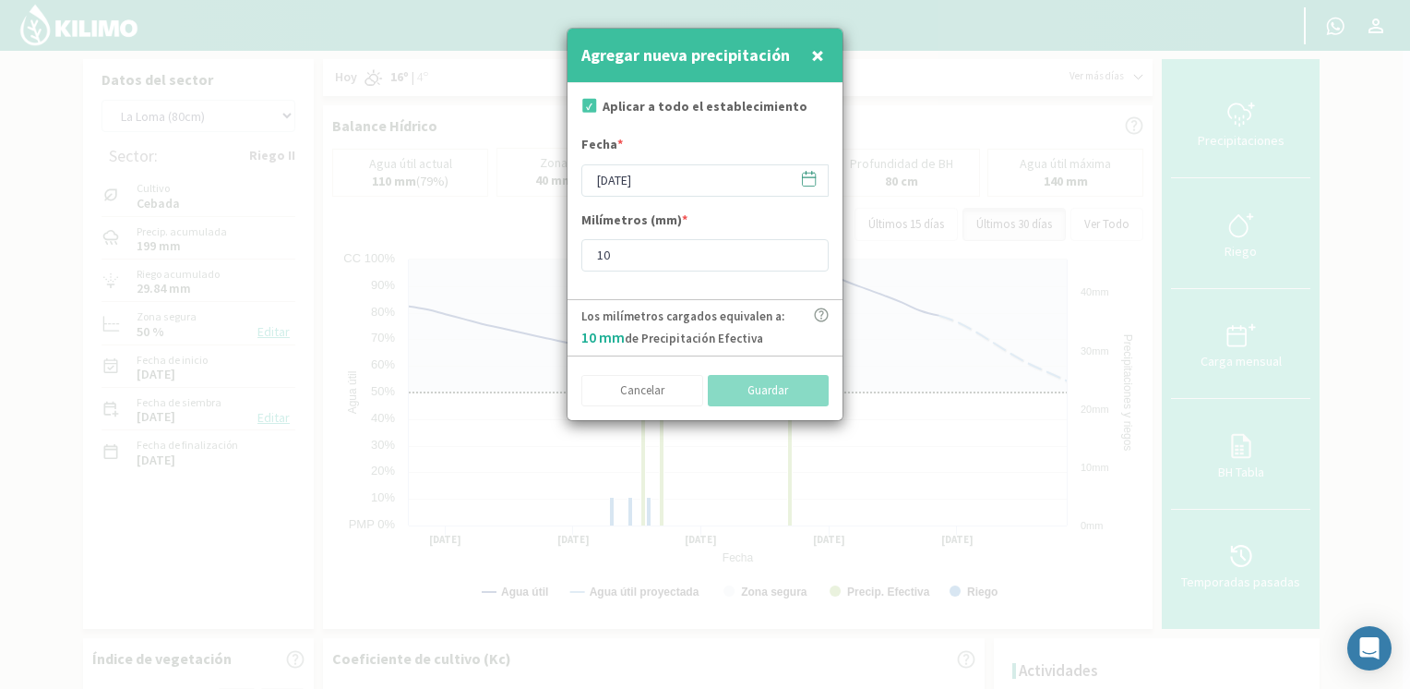
type input "[DATE]"
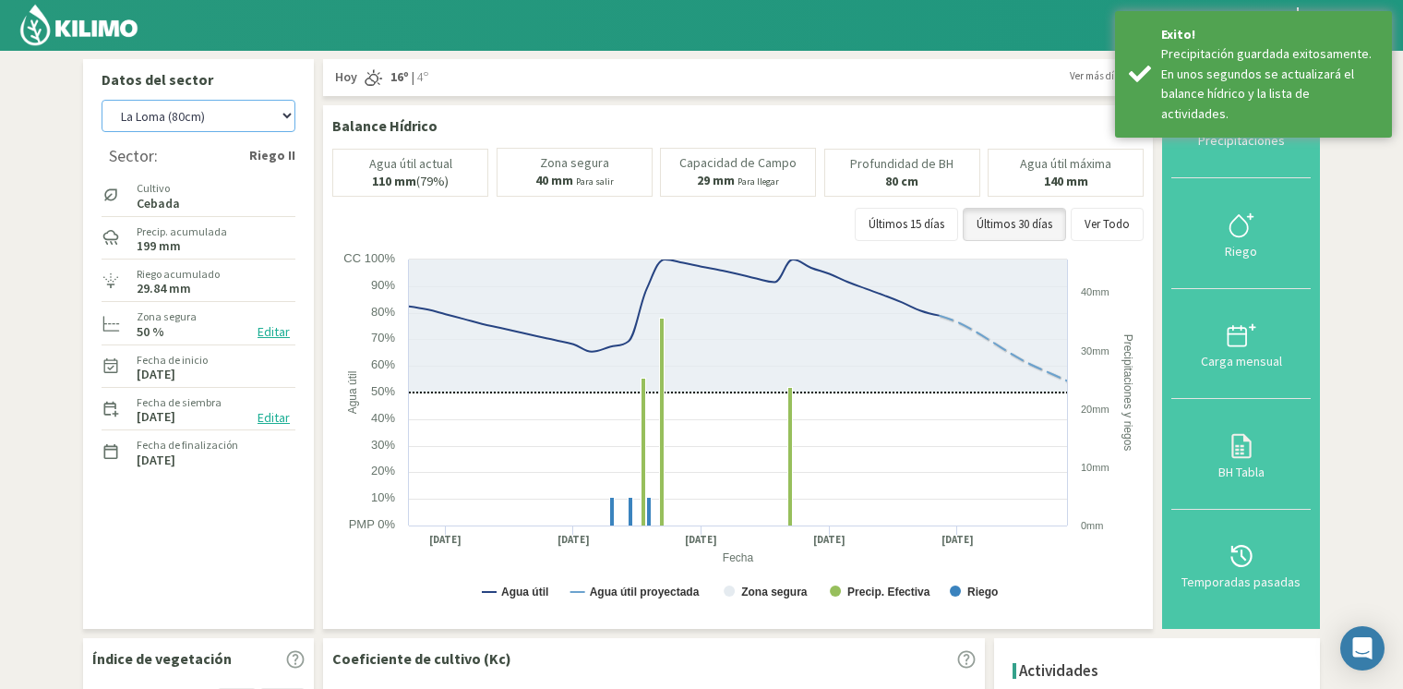
click at [234, 106] on select "[PERSON_NAME] [PERSON_NAME] 40cm El Recreo El Recreo (40cm) La Loma (40cm) [GEO…" at bounding box center [199, 116] width 194 height 32
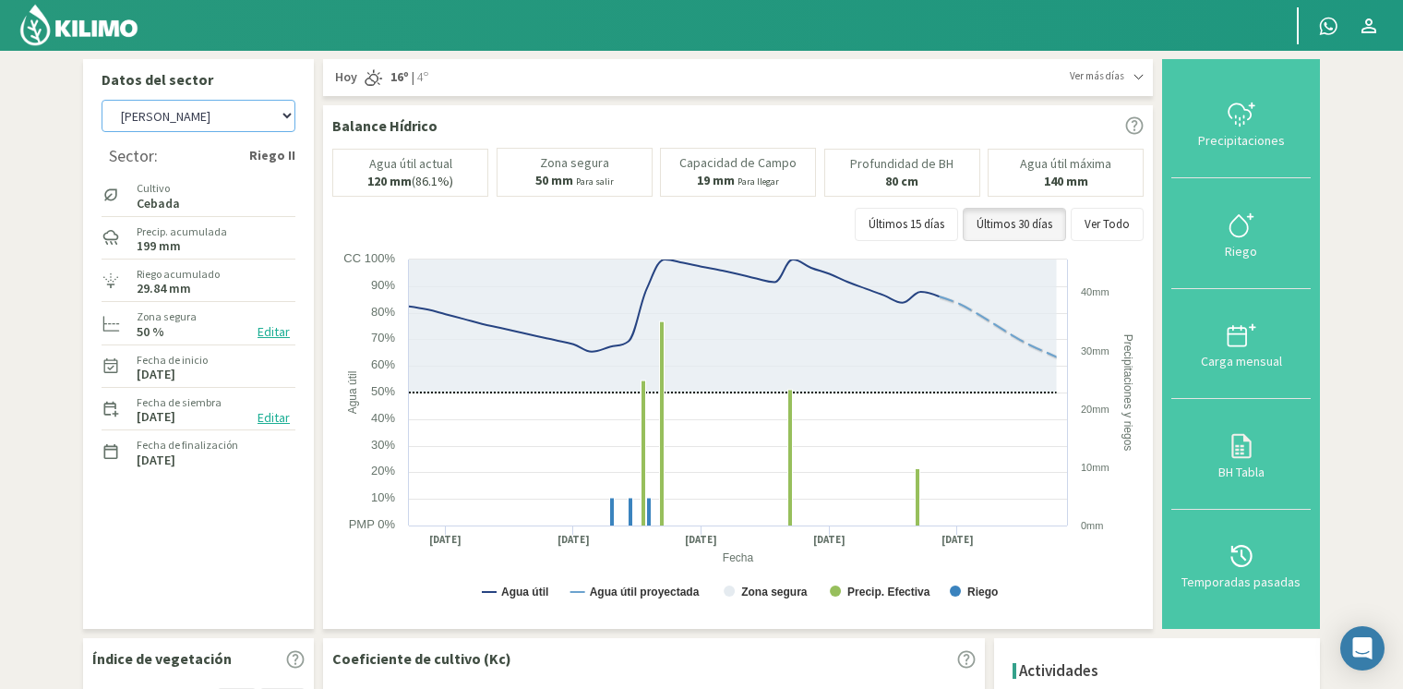
click at [102, 100] on select "[PERSON_NAME] [PERSON_NAME] 40cm El Recreo El Recreo (40cm) La Loma (40cm) [GEO…" at bounding box center [199, 116] width 194 height 32
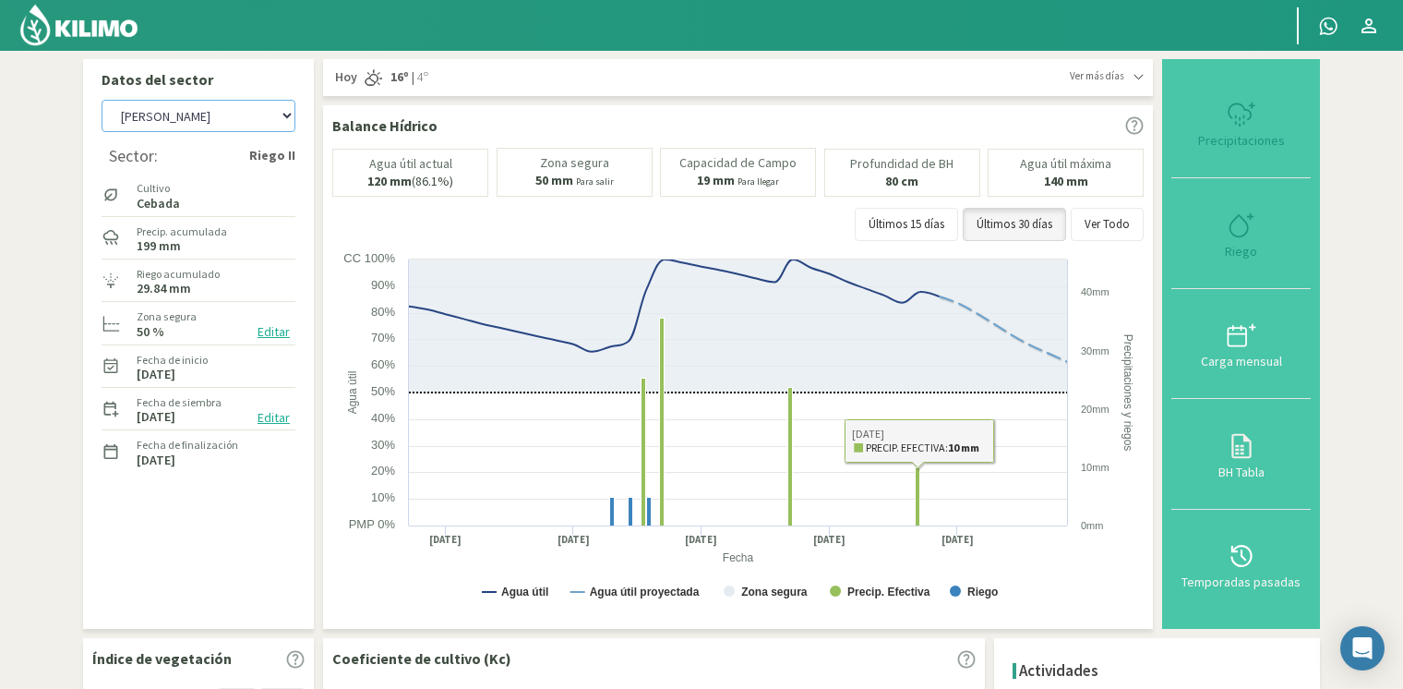
select select "80: Object"
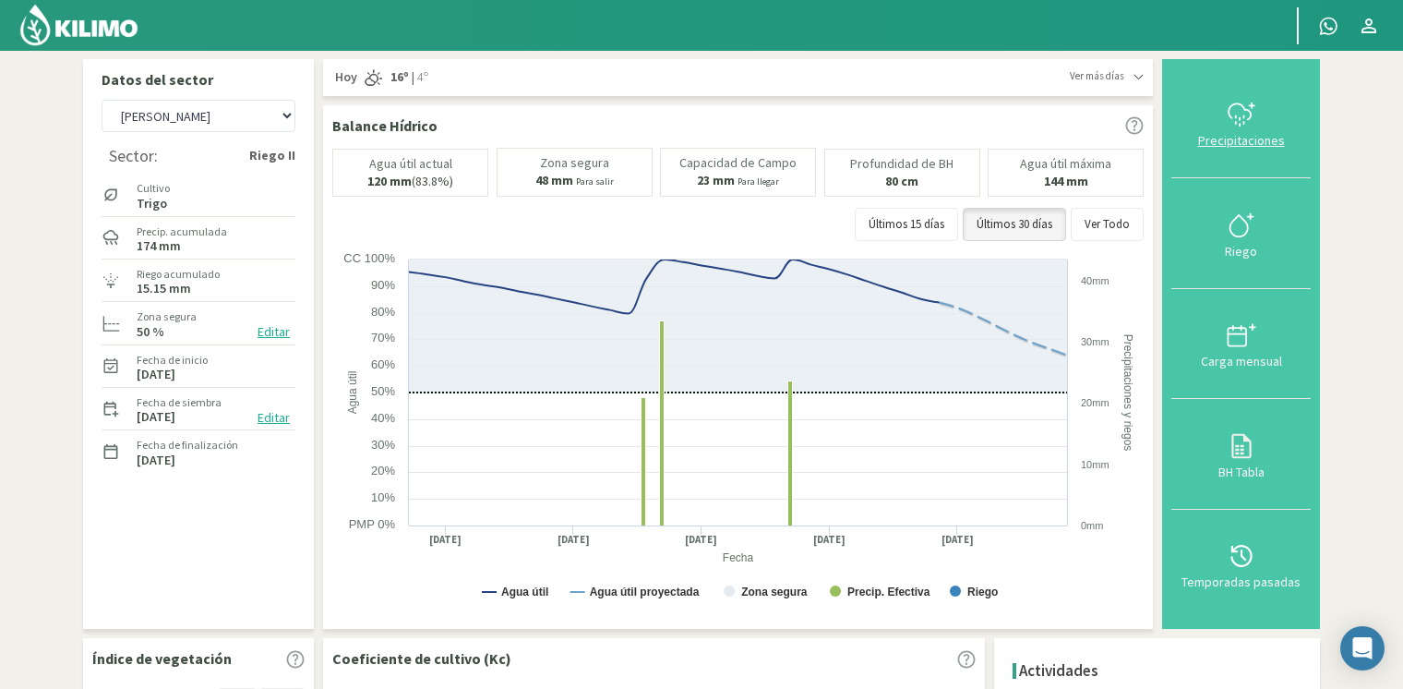
click at [1270, 150] on button "Precipitaciones" at bounding box center [1240, 123] width 139 height 110
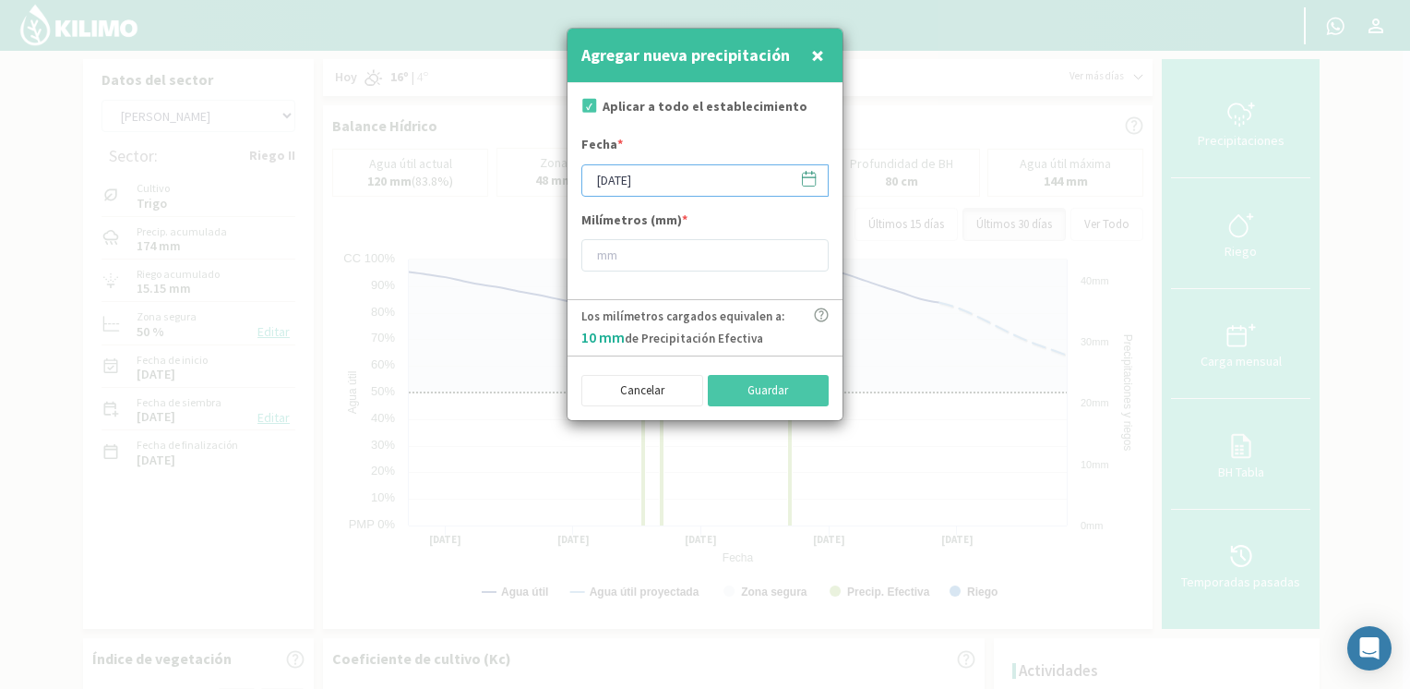
click at [820, 178] on input "[DATE]" at bounding box center [704, 180] width 247 height 32
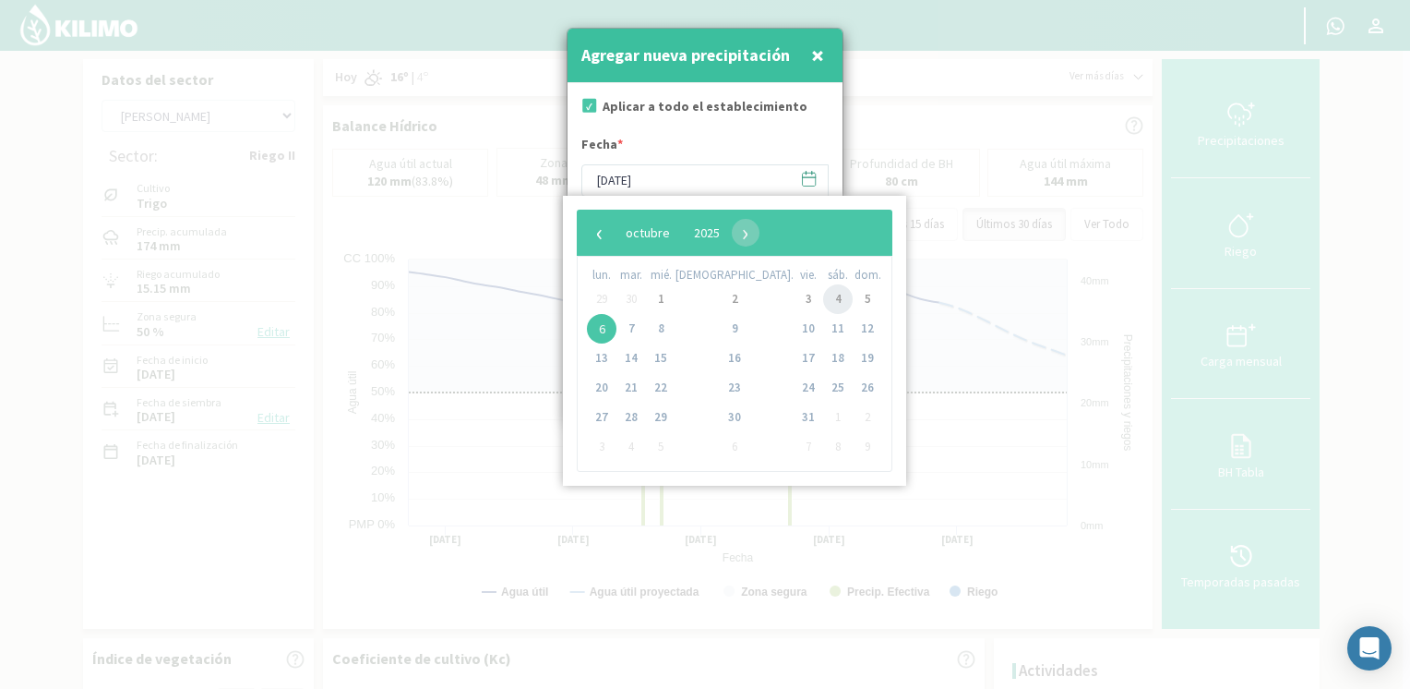
click at [823, 292] on span "4" at bounding box center [838, 299] width 30 height 30
type input "[DATE]"
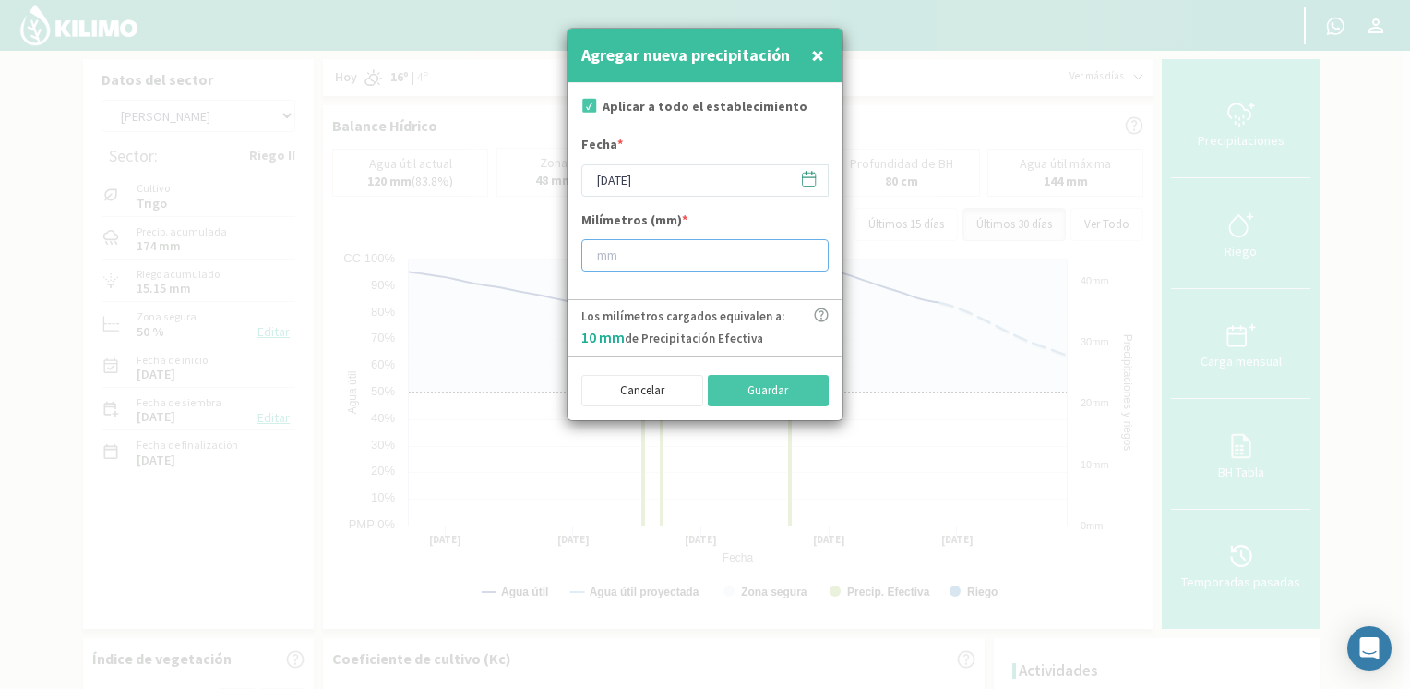
click at [750, 265] on input "number" at bounding box center [704, 255] width 247 height 32
type input "15"
click at [786, 390] on button "Guardar" at bounding box center [769, 390] width 122 height 31
type input "[DATE]"
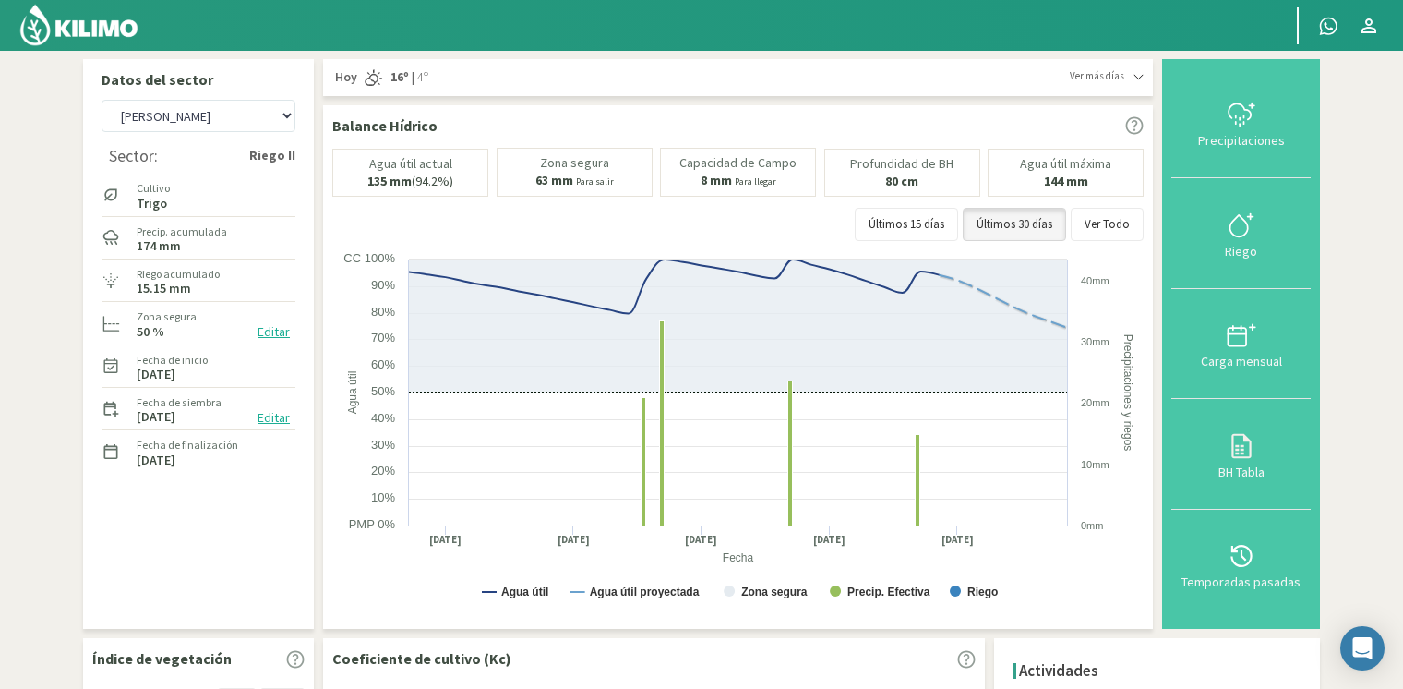
drag, startPoint x: 631, startPoint y: 594, endPoint x: 695, endPoint y: 728, distance: 148.2
drag, startPoint x: 695, startPoint y: 728, endPoint x: 535, endPoint y: 352, distance: 409.0
click at [535, 352] on icon at bounding box center [738, 325] width 658 height 133
